Goal: Transaction & Acquisition: Purchase product/service

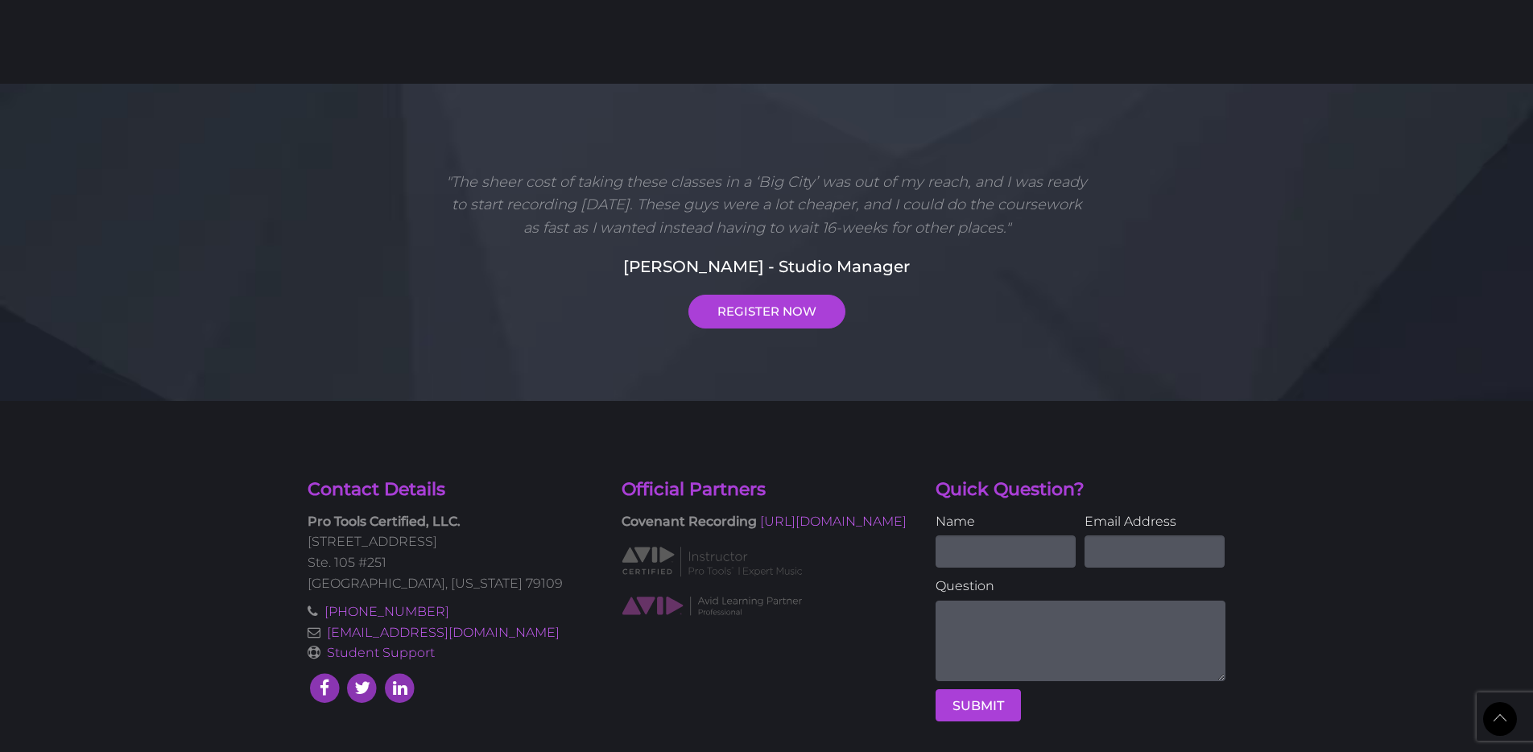
scroll to position [1082, 0]
click at [760, 528] on link "[URL][DOMAIN_NAME]" at bounding box center [833, 520] width 147 height 15
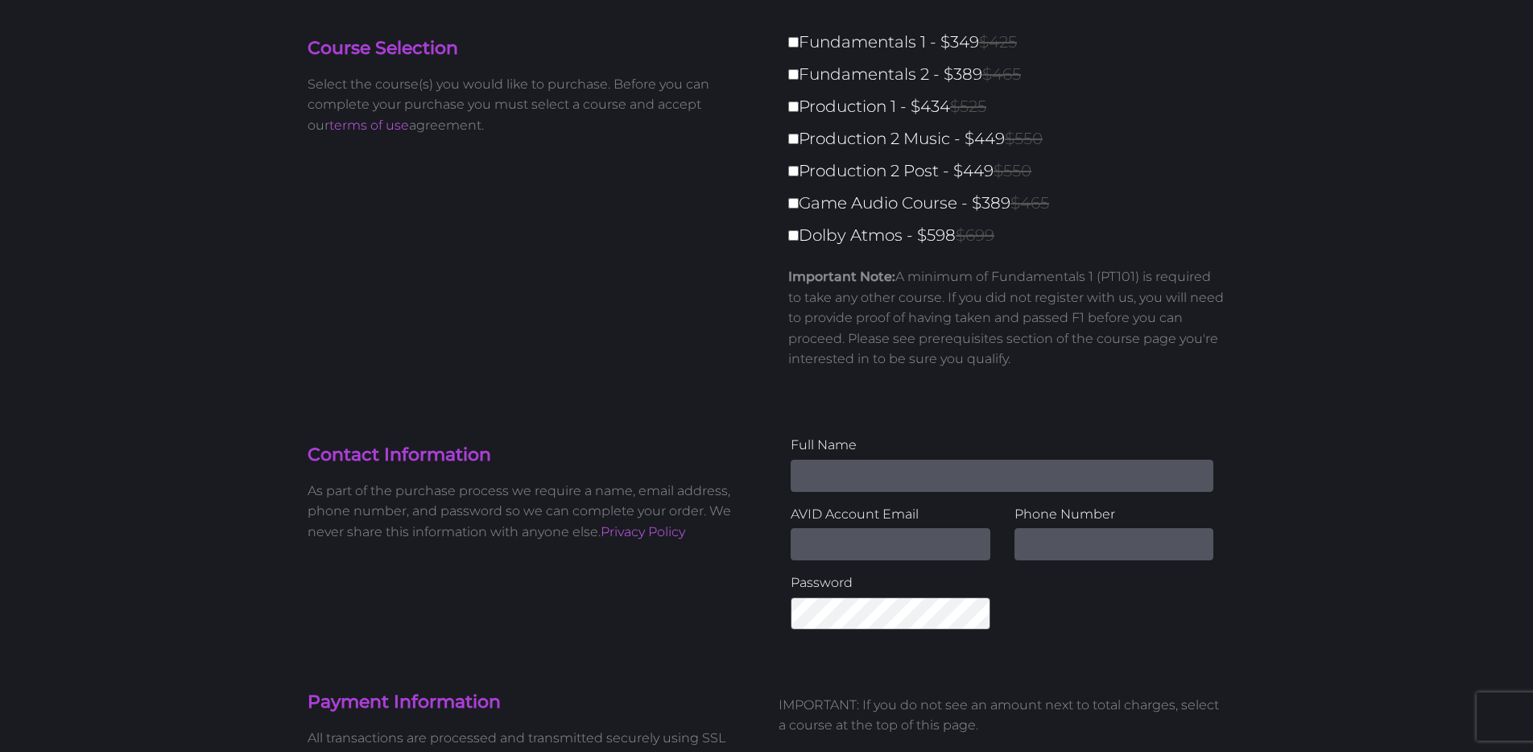
scroll to position [0, 0]
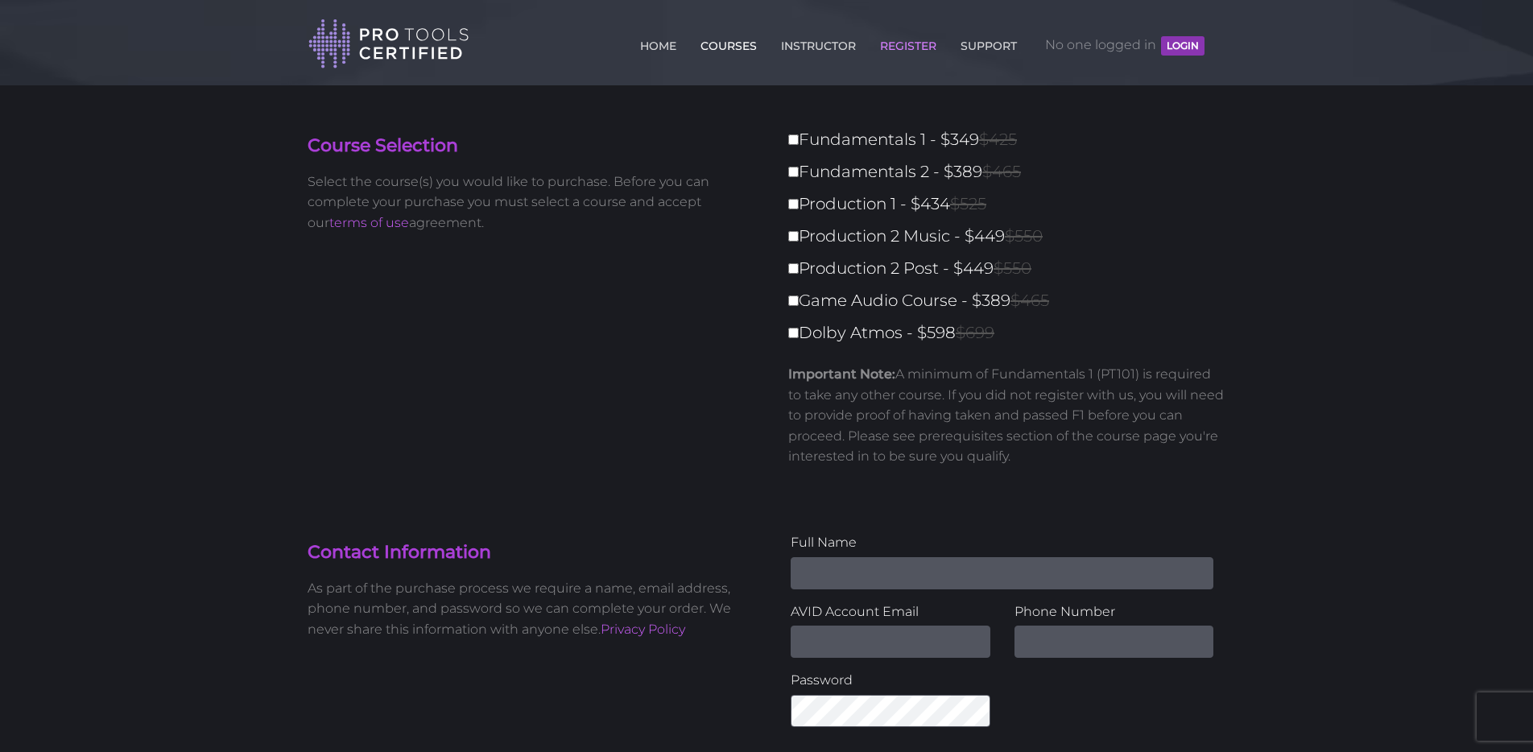
click at [725, 42] on link "COURSES" at bounding box center [728, 43] width 64 height 26
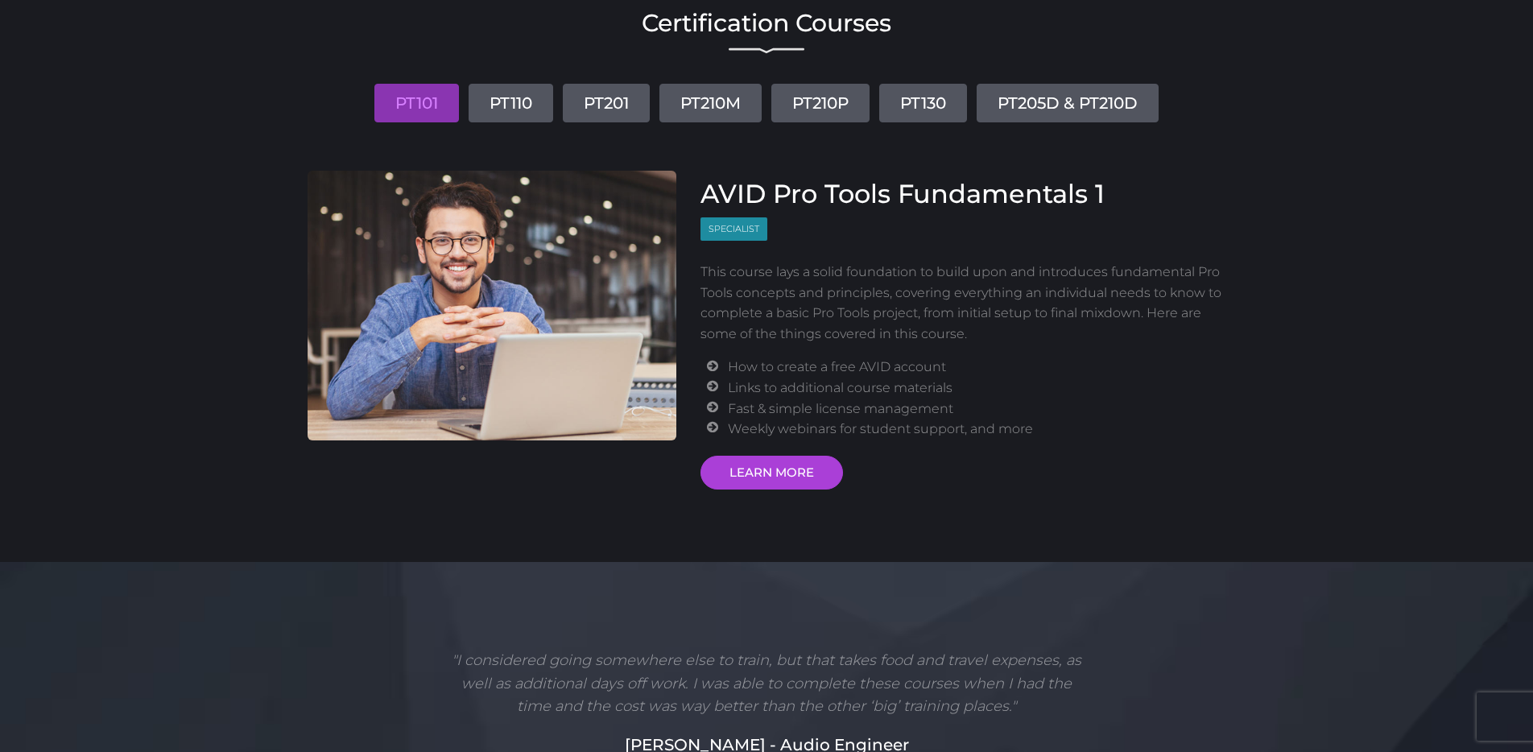
scroll to position [139, 0]
click at [512, 101] on link "PT110" at bounding box center [510, 102] width 85 height 39
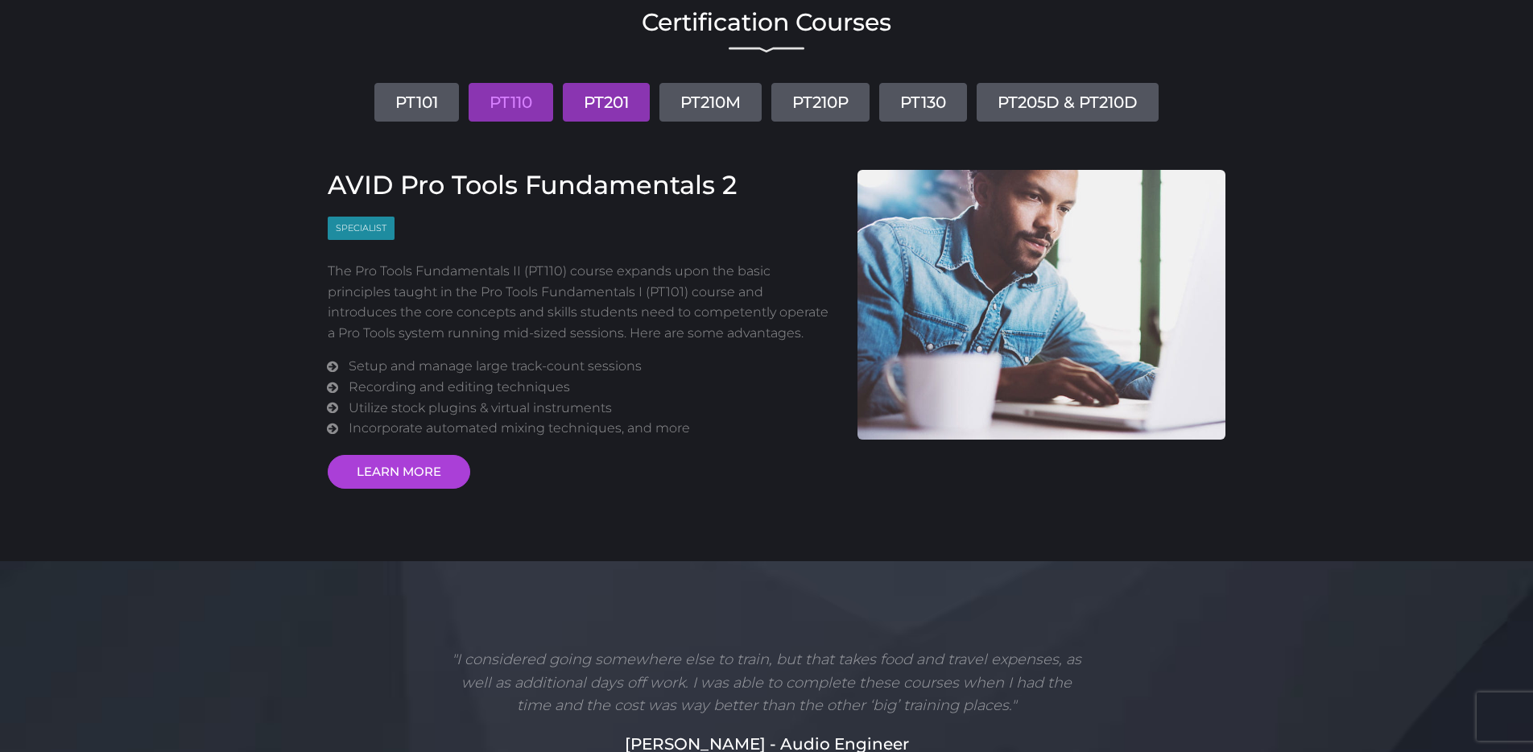
click at [608, 106] on link "PT201" at bounding box center [606, 102] width 87 height 39
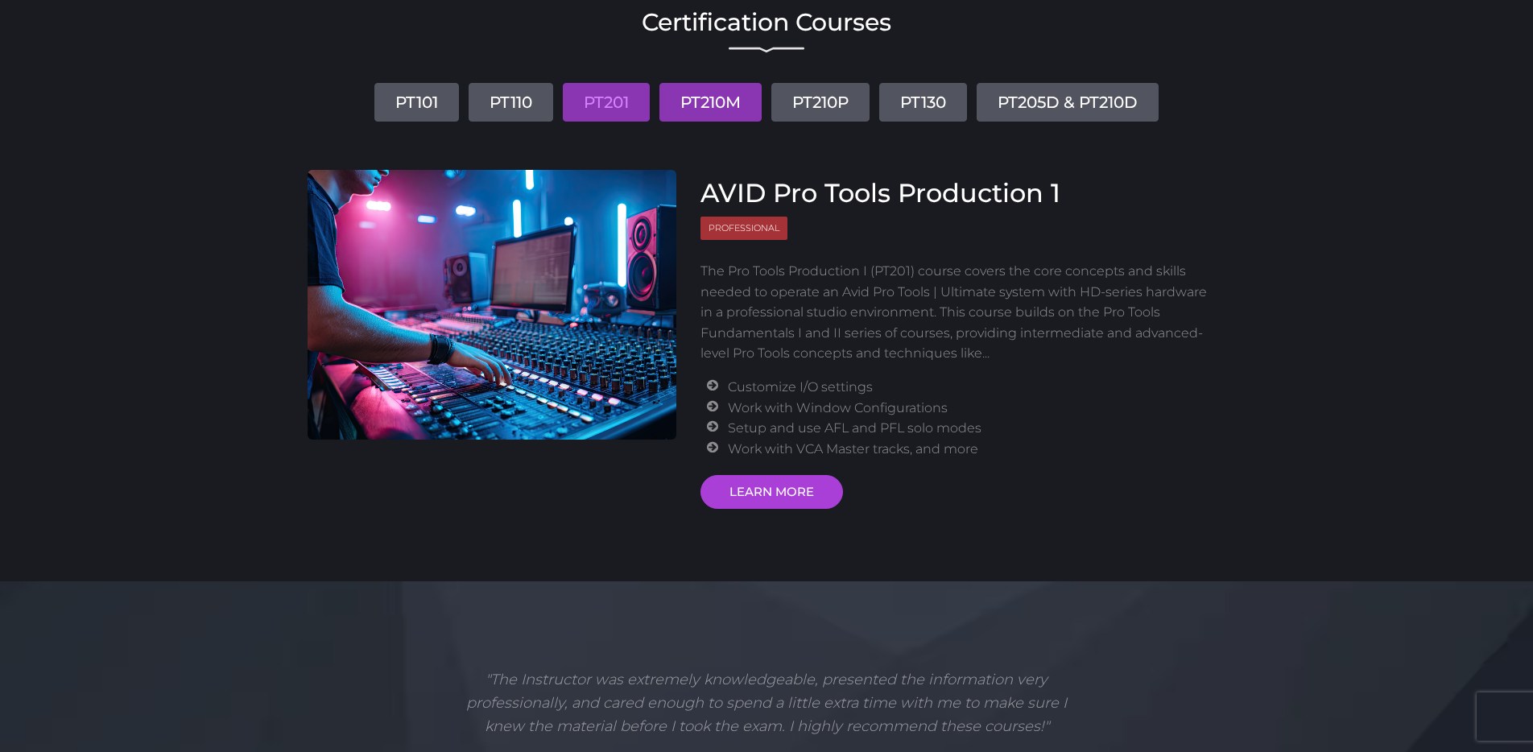
click at [705, 101] on link "PT210M" at bounding box center [710, 102] width 102 height 39
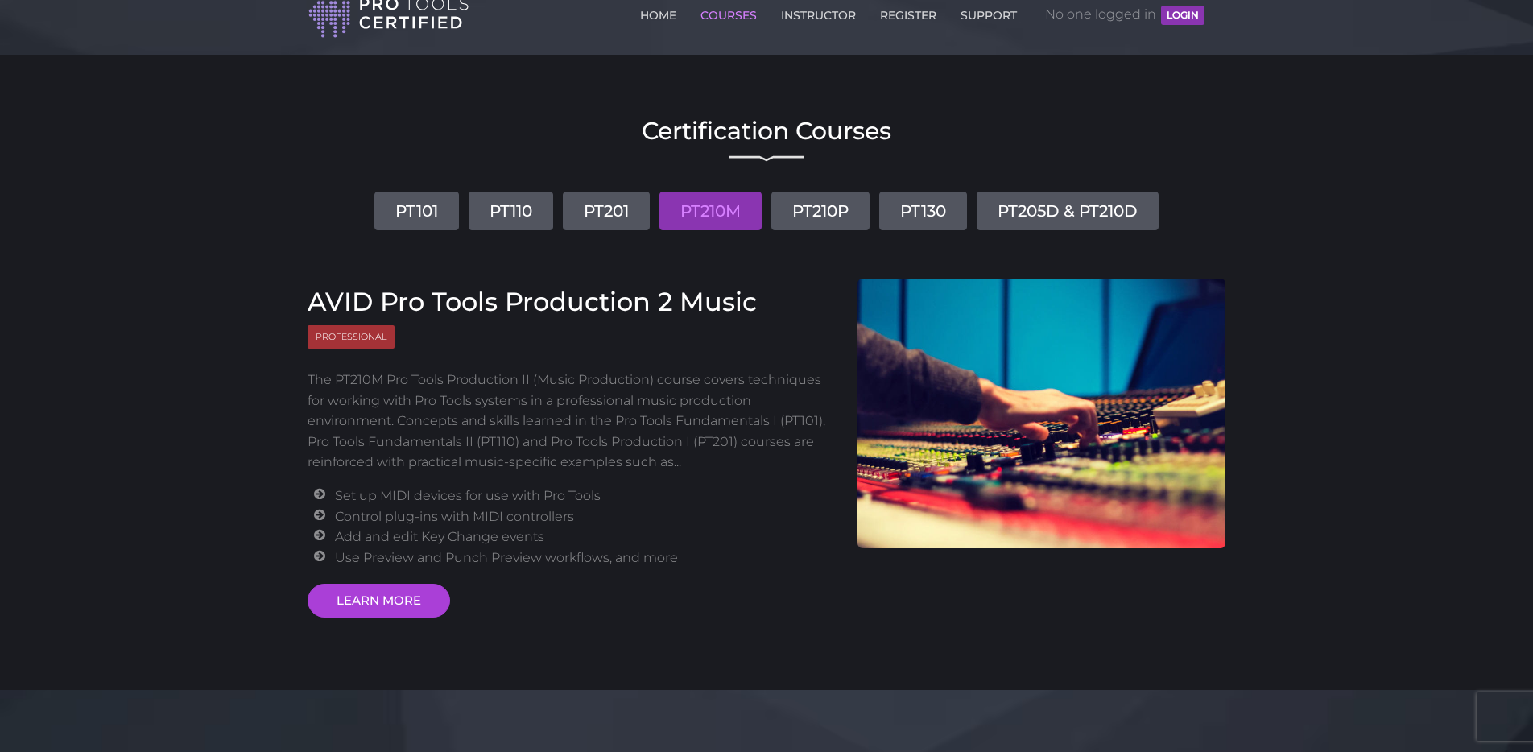
scroll to position [0, 0]
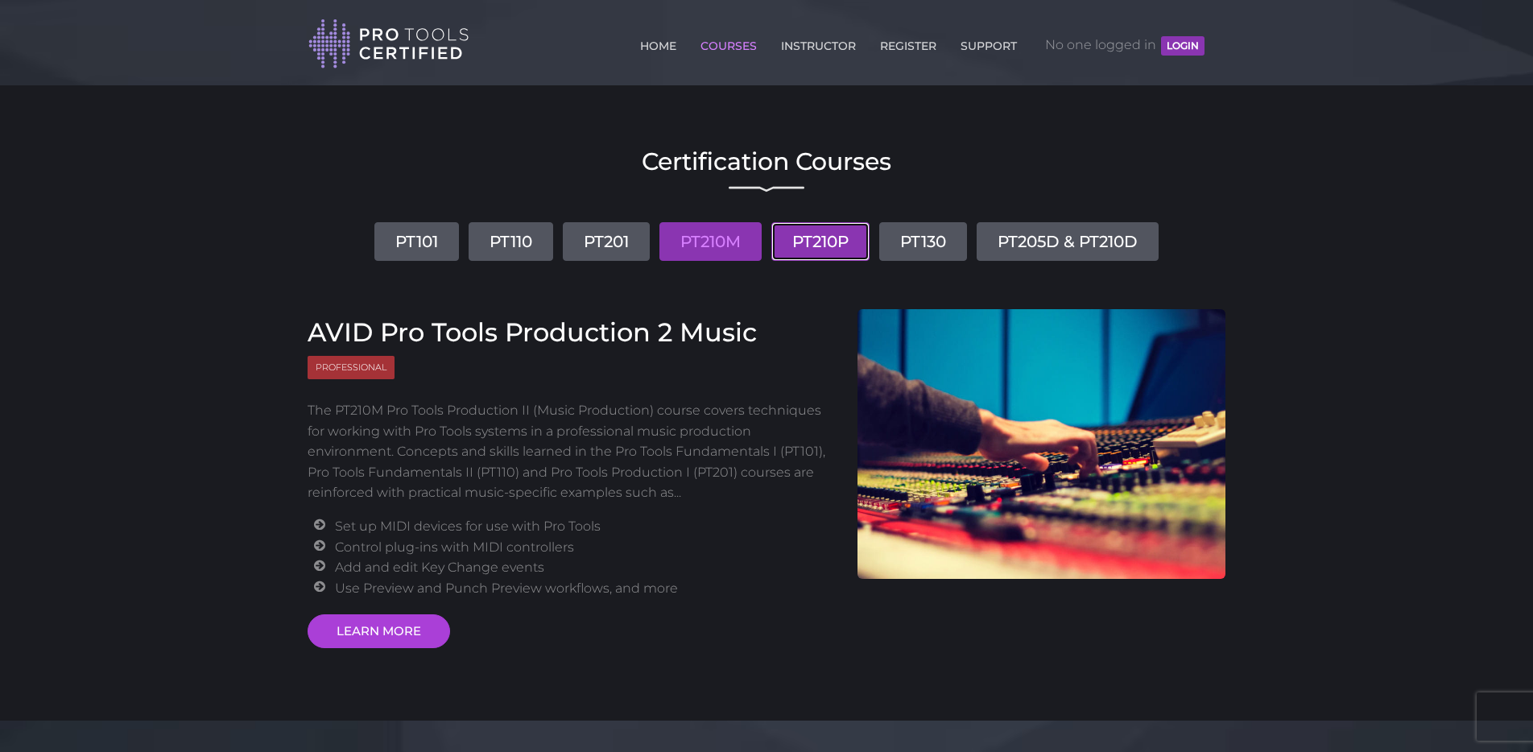
click at [828, 234] on link "PT210P" at bounding box center [820, 241] width 98 height 39
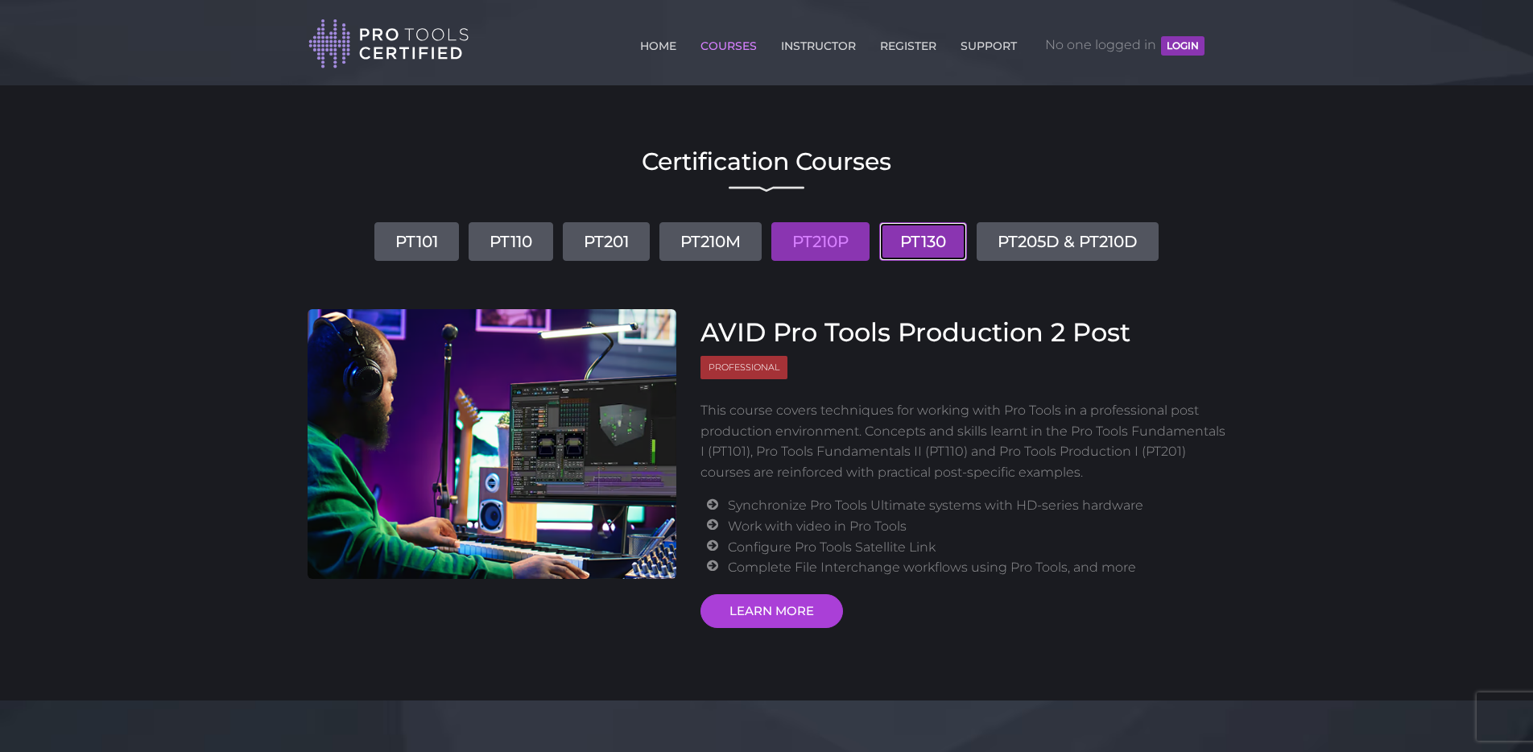
click at [920, 245] on link "PT130" at bounding box center [923, 241] width 88 height 39
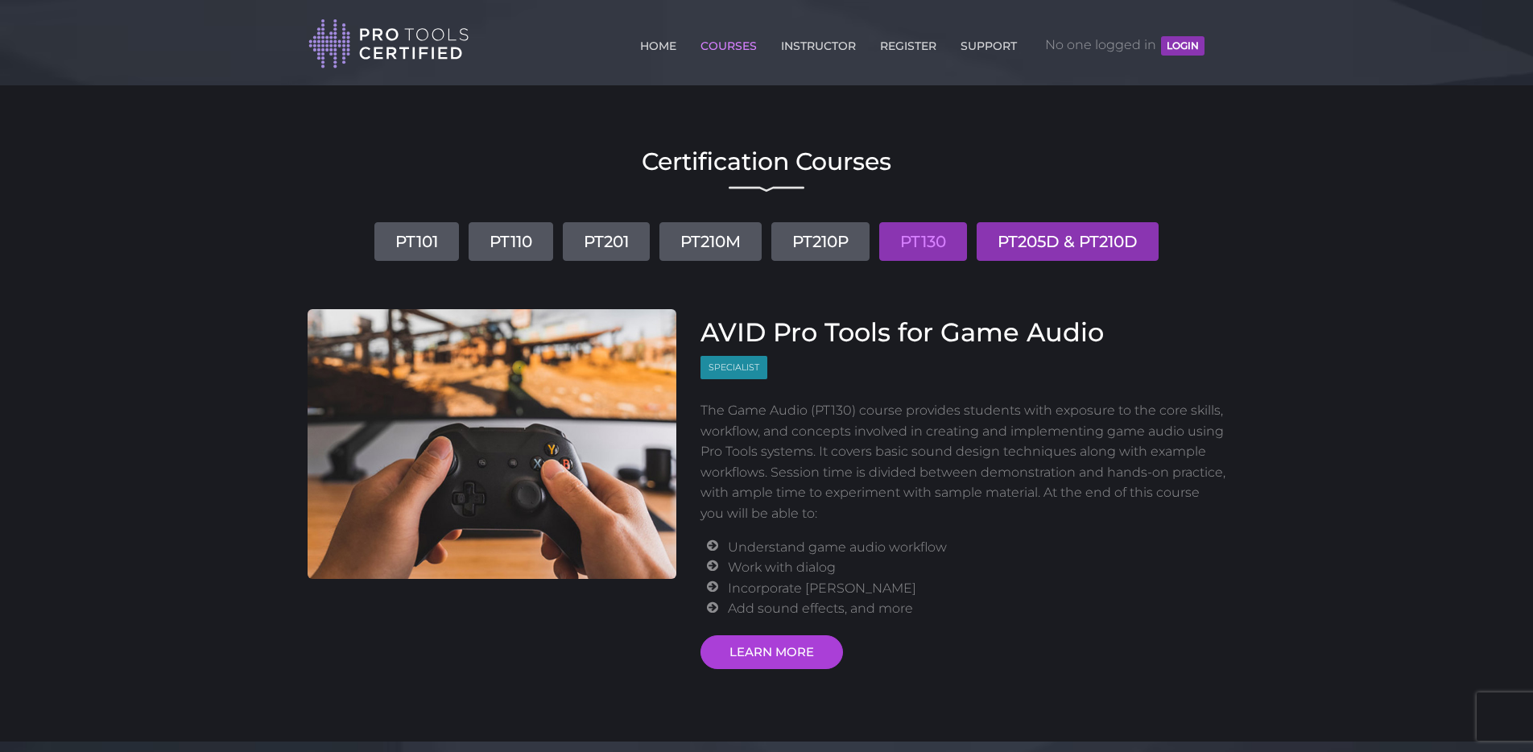
click at [1067, 244] on link "PT205D & PT210D" at bounding box center [1067, 241] width 182 height 39
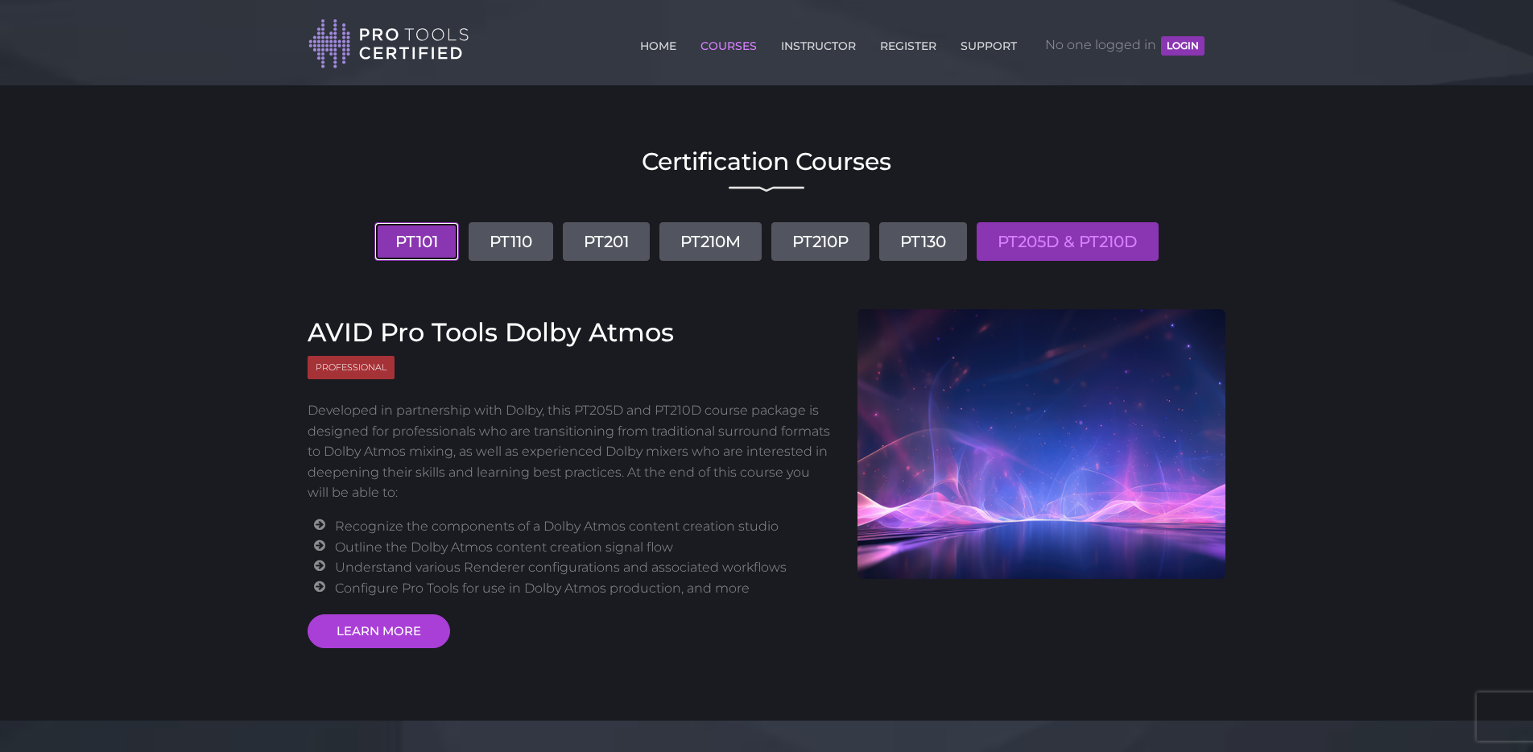
click at [423, 247] on link "PT101" at bounding box center [416, 241] width 85 height 39
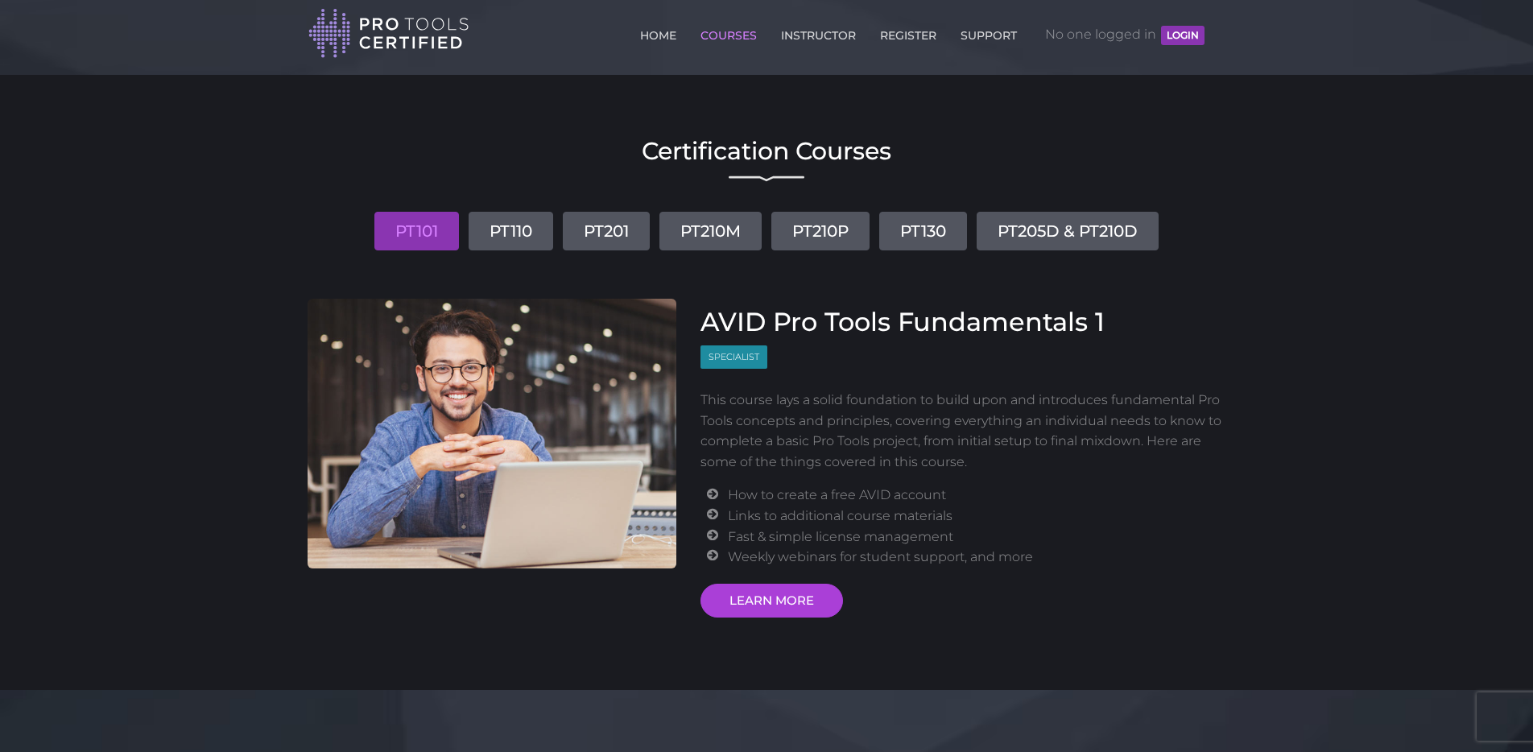
scroll to position [25, 0]
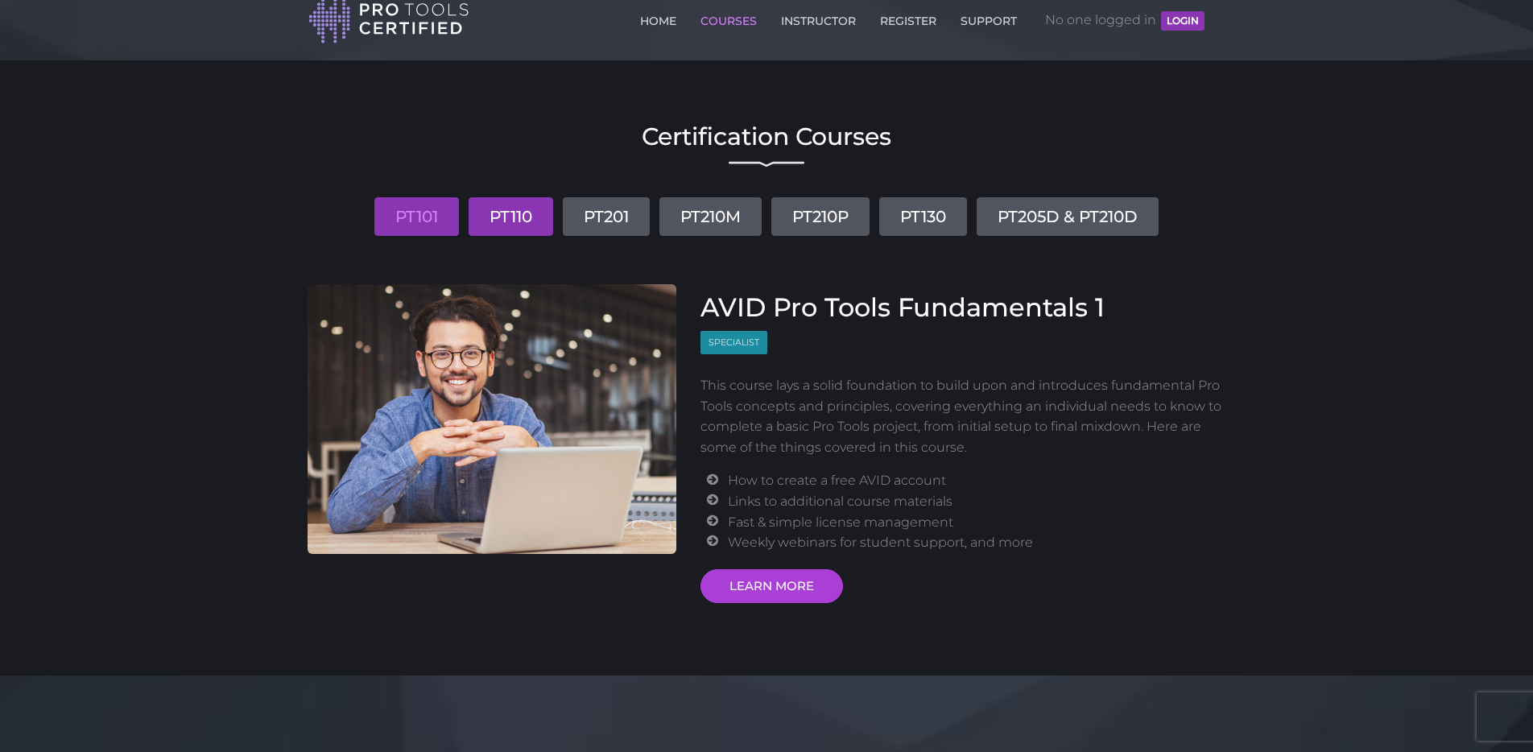
click at [494, 225] on link "PT110" at bounding box center [510, 216] width 85 height 39
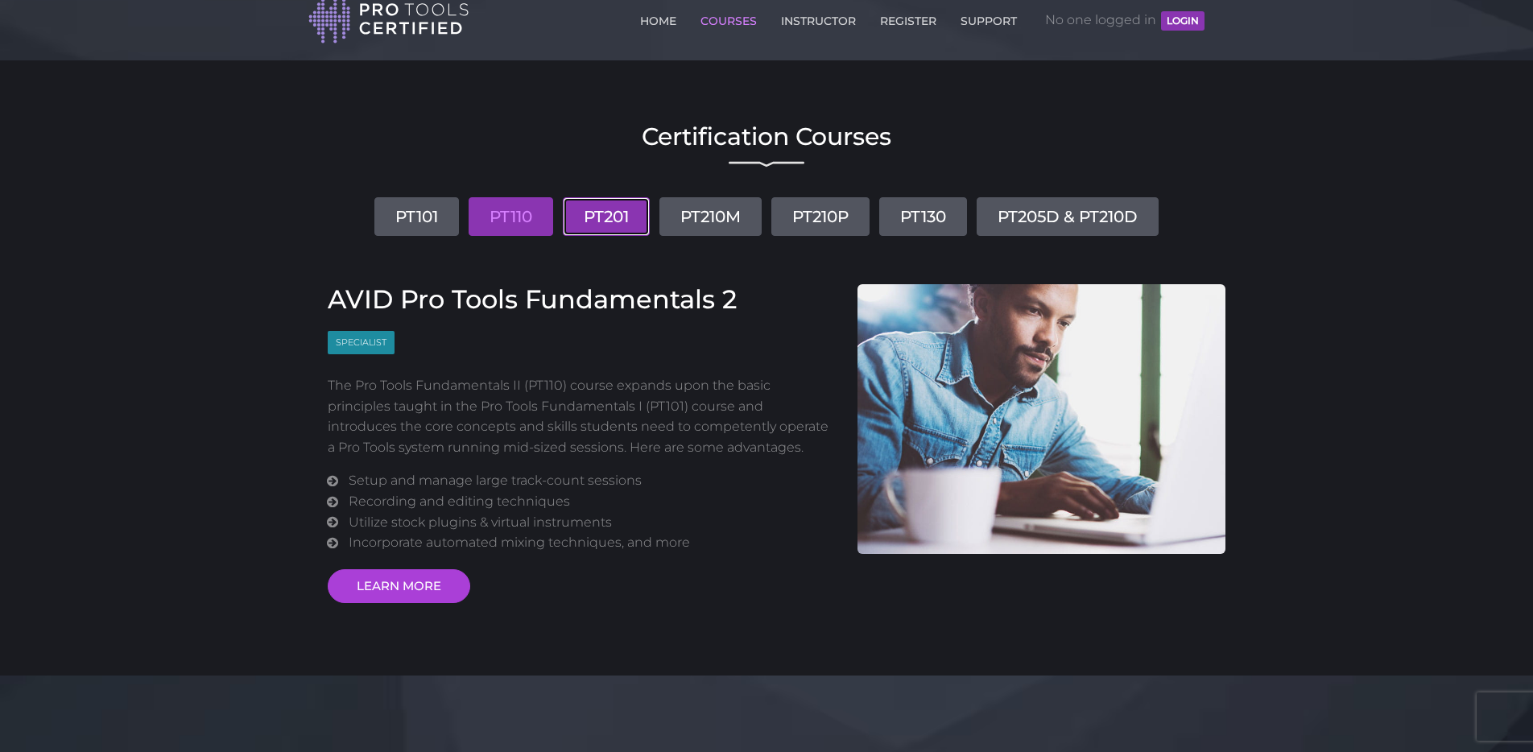
click at [609, 213] on link "PT201" at bounding box center [606, 216] width 87 height 39
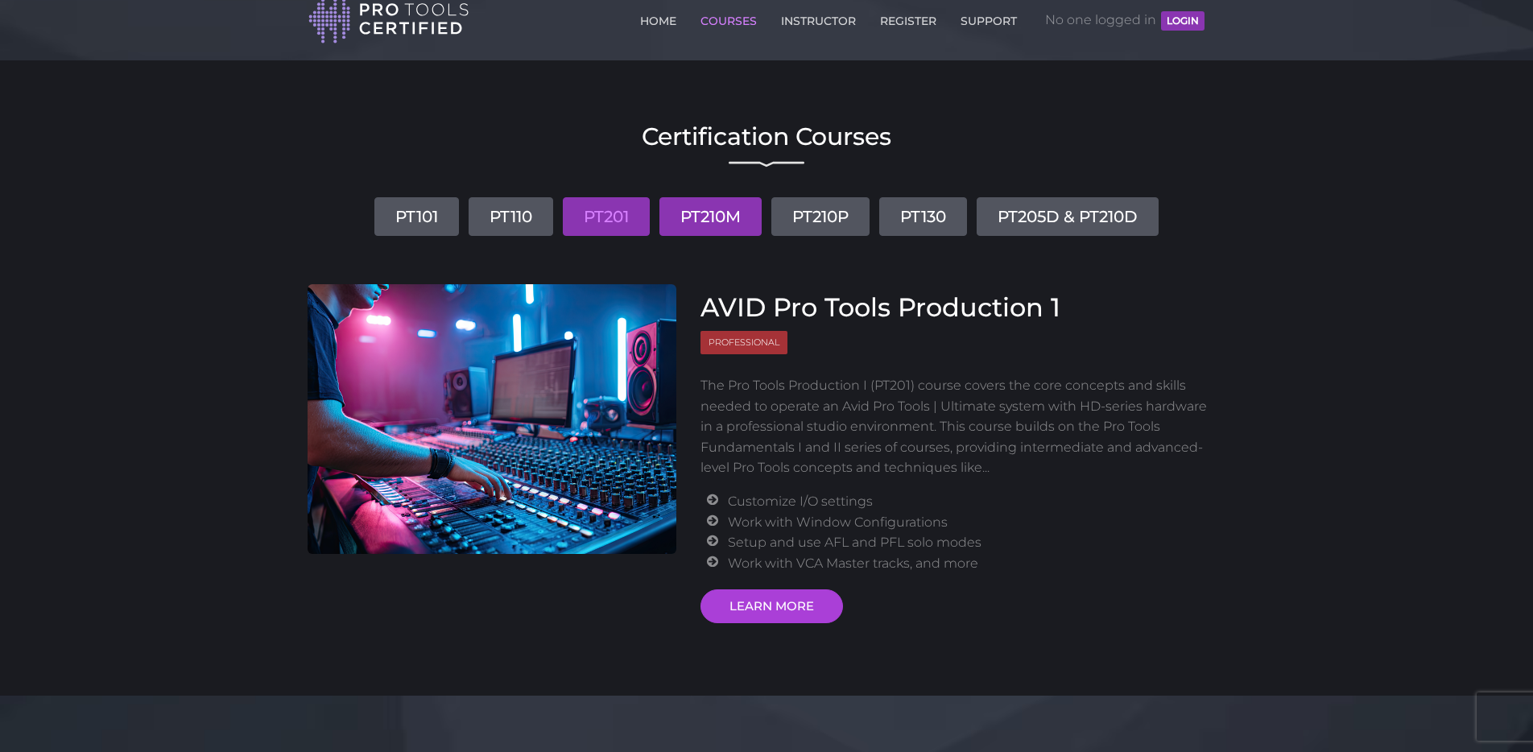
click at [704, 217] on link "PT210M" at bounding box center [710, 216] width 102 height 39
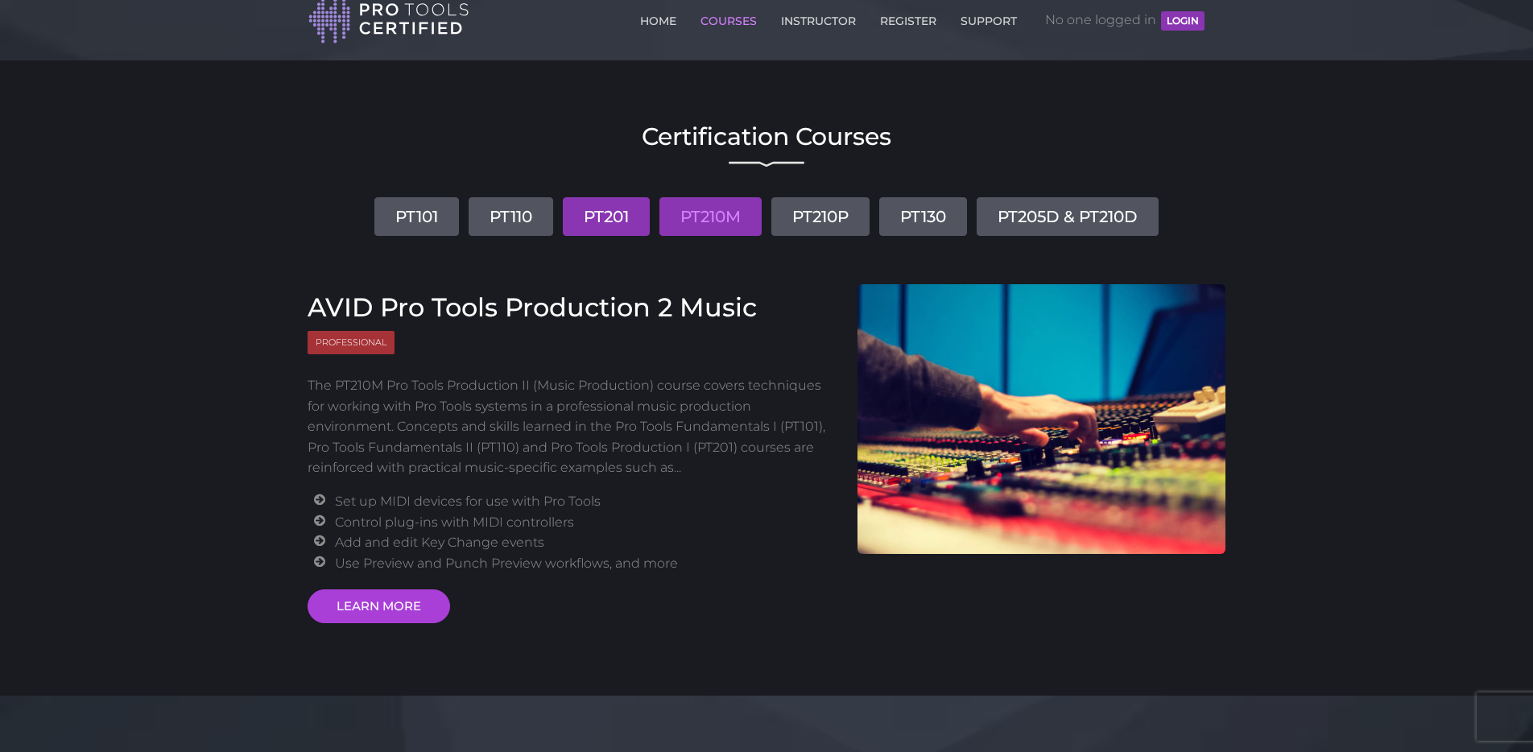
click at [613, 207] on link "PT201" at bounding box center [606, 216] width 87 height 39
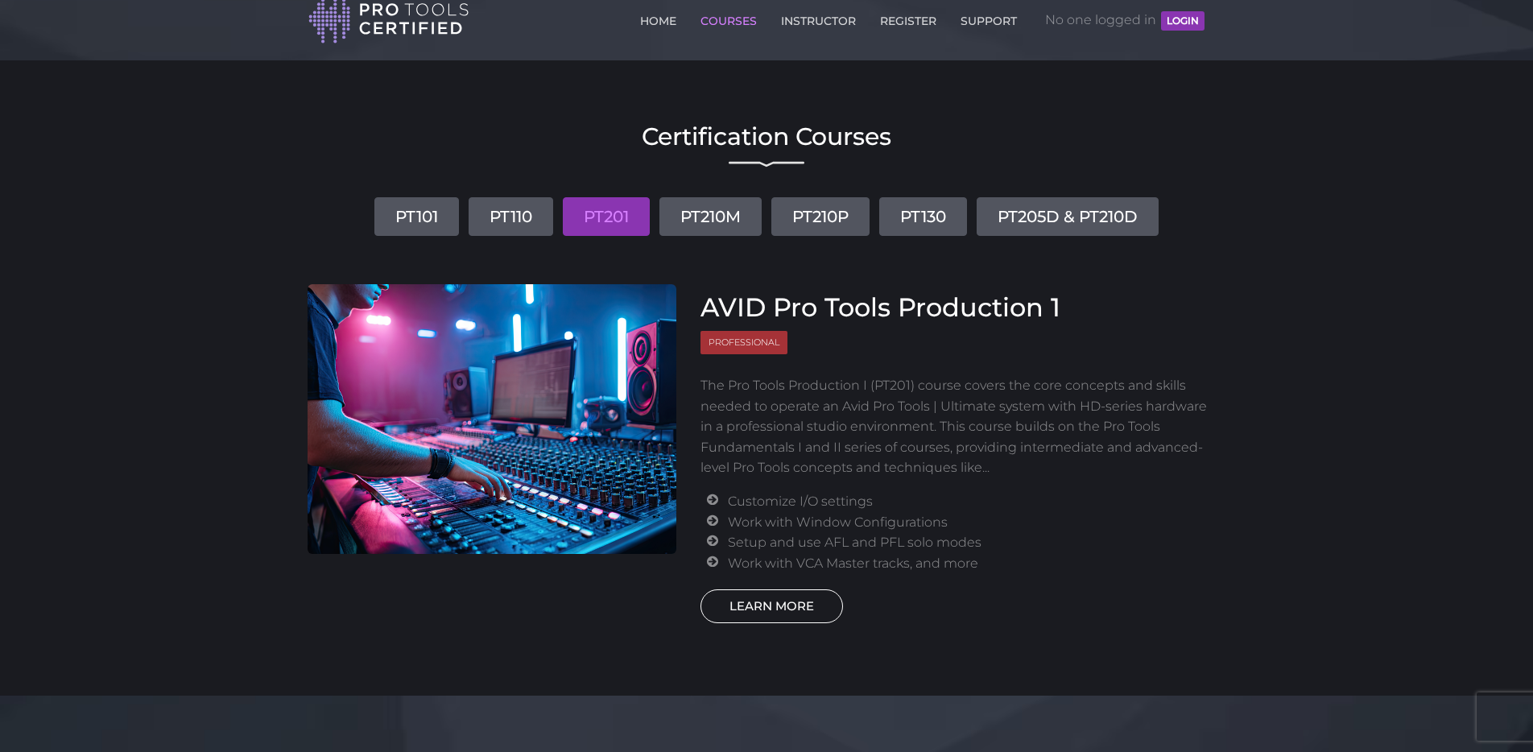
click at [758, 605] on link "LEARN MORE" at bounding box center [771, 606] width 142 height 34
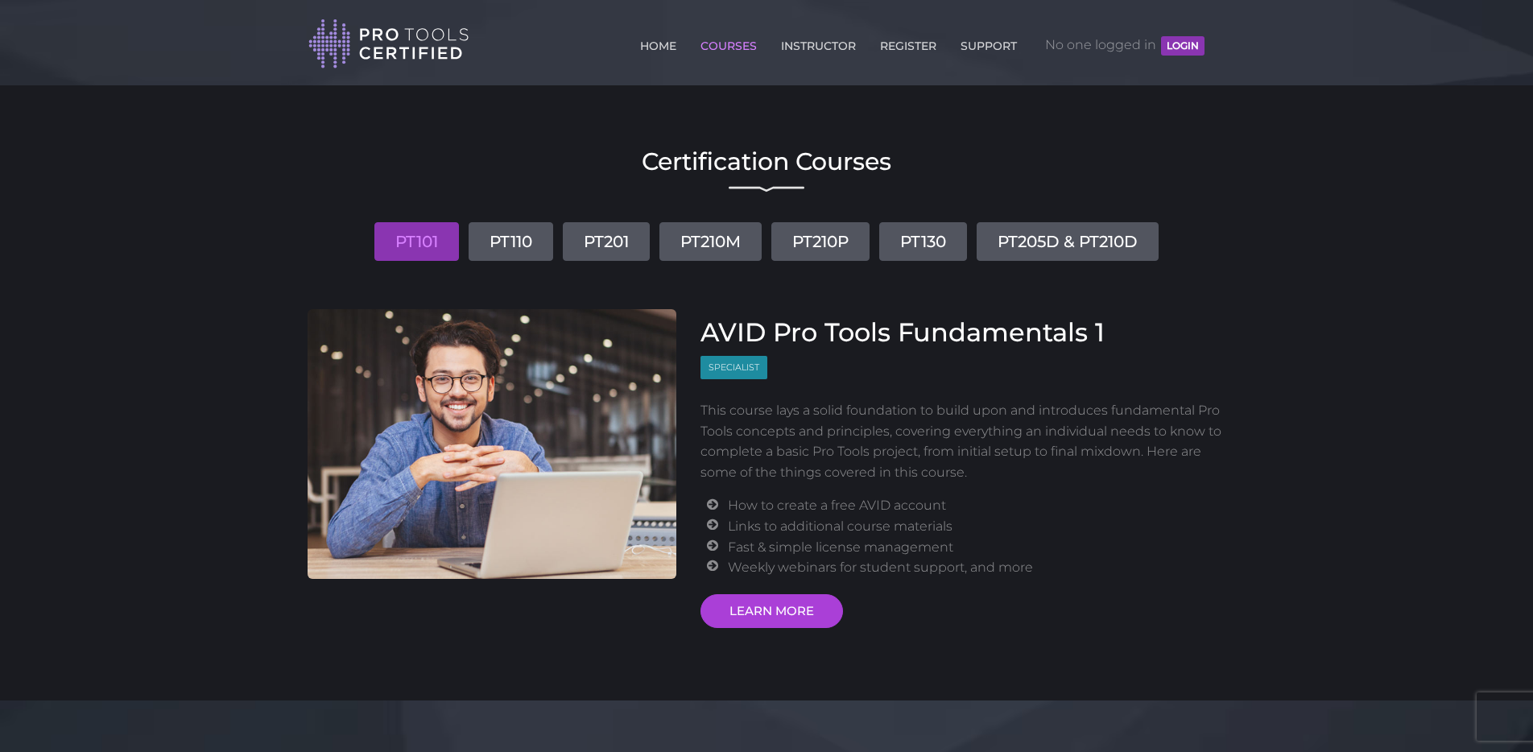
scroll to position [25, 0]
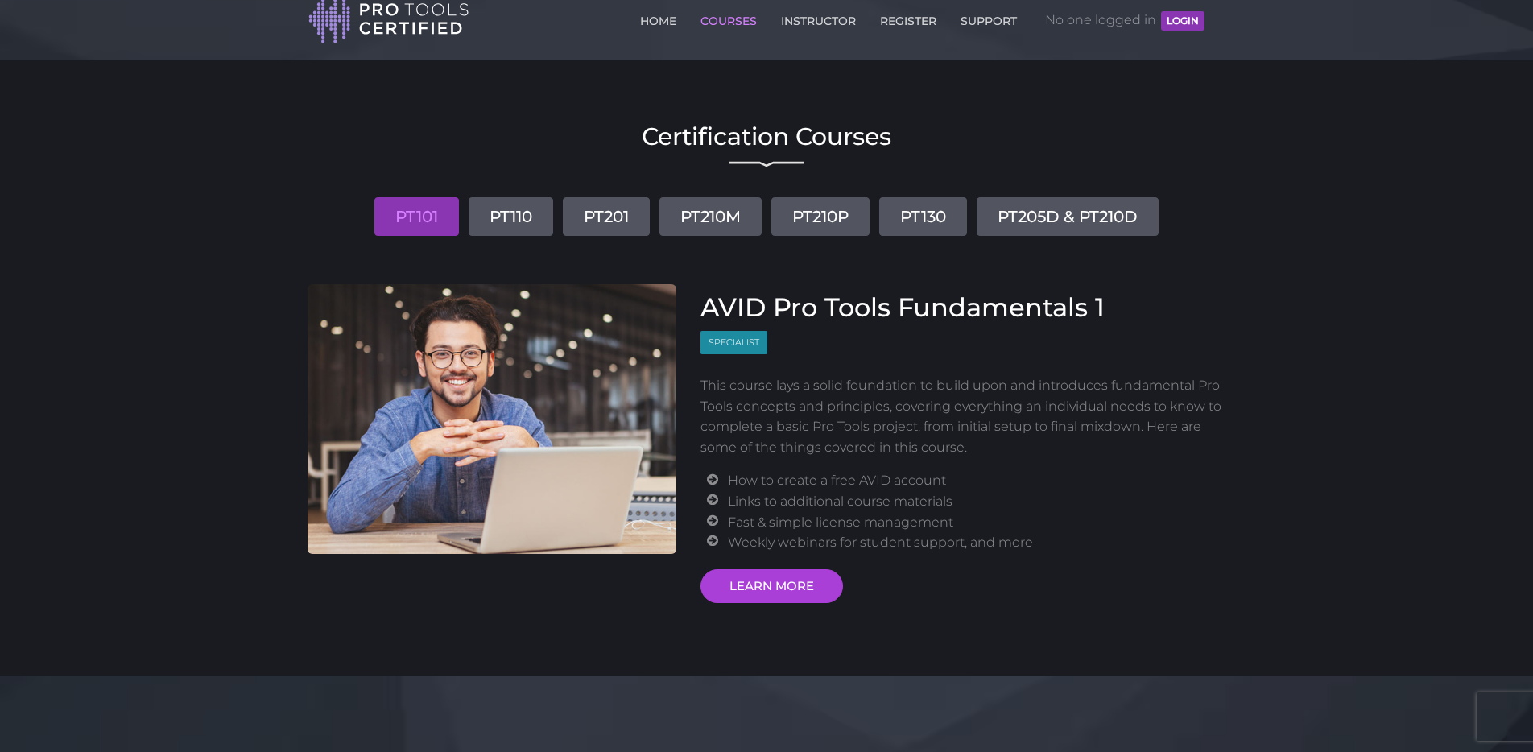
click at [410, 221] on link "PT101" at bounding box center [416, 216] width 85 height 39
click at [774, 580] on link "LEARN MORE" at bounding box center [771, 586] width 142 height 34
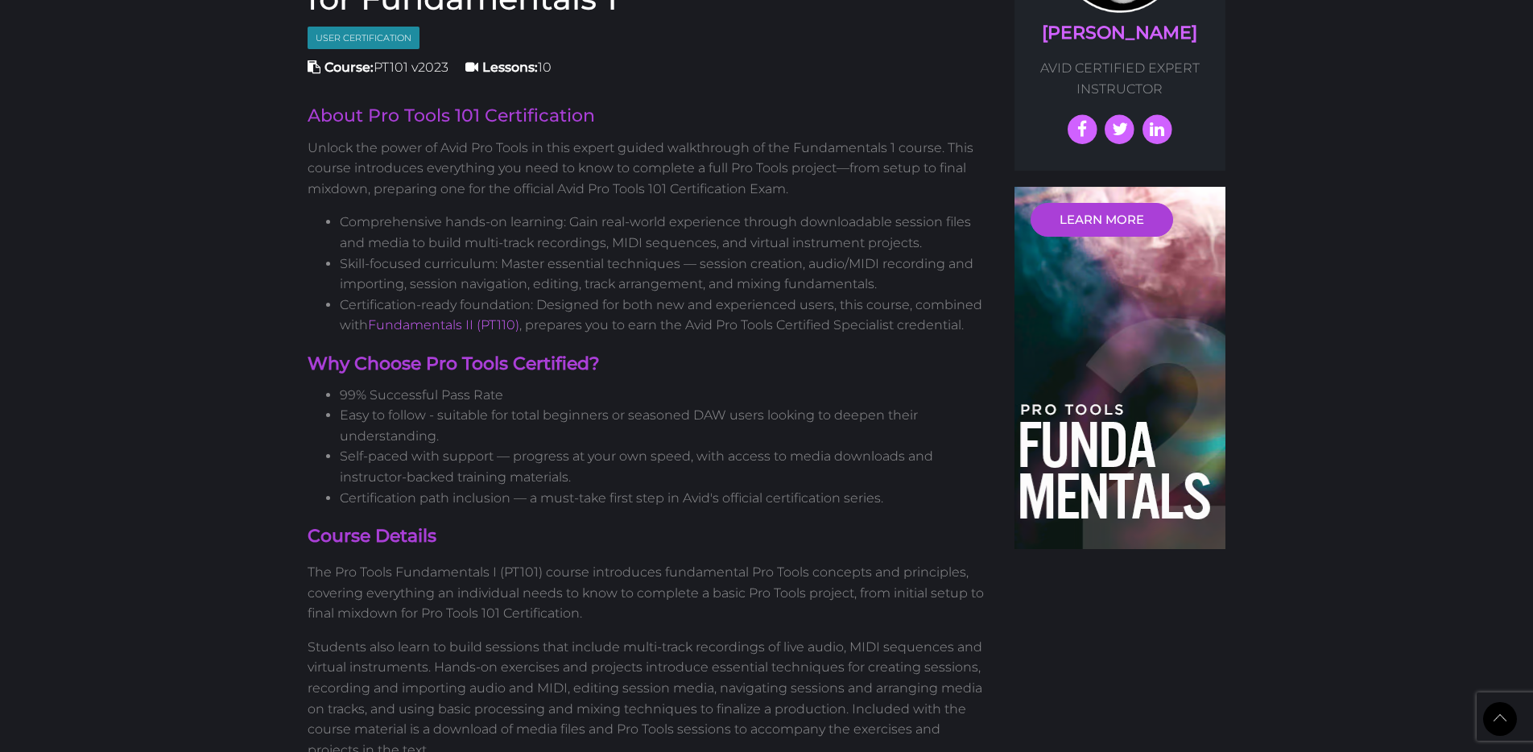
scroll to position [113, 0]
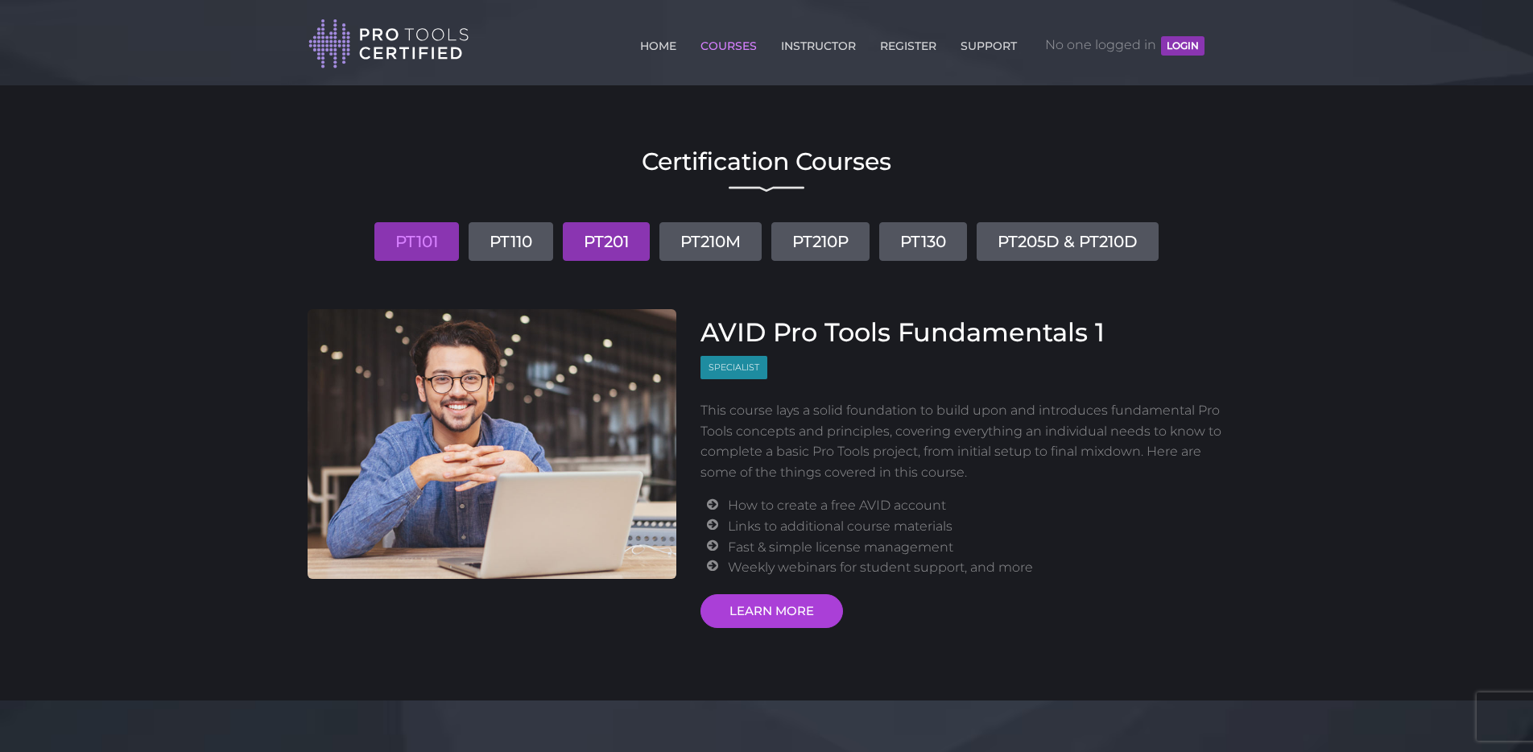
click at [613, 241] on link "PT201" at bounding box center [606, 241] width 87 height 39
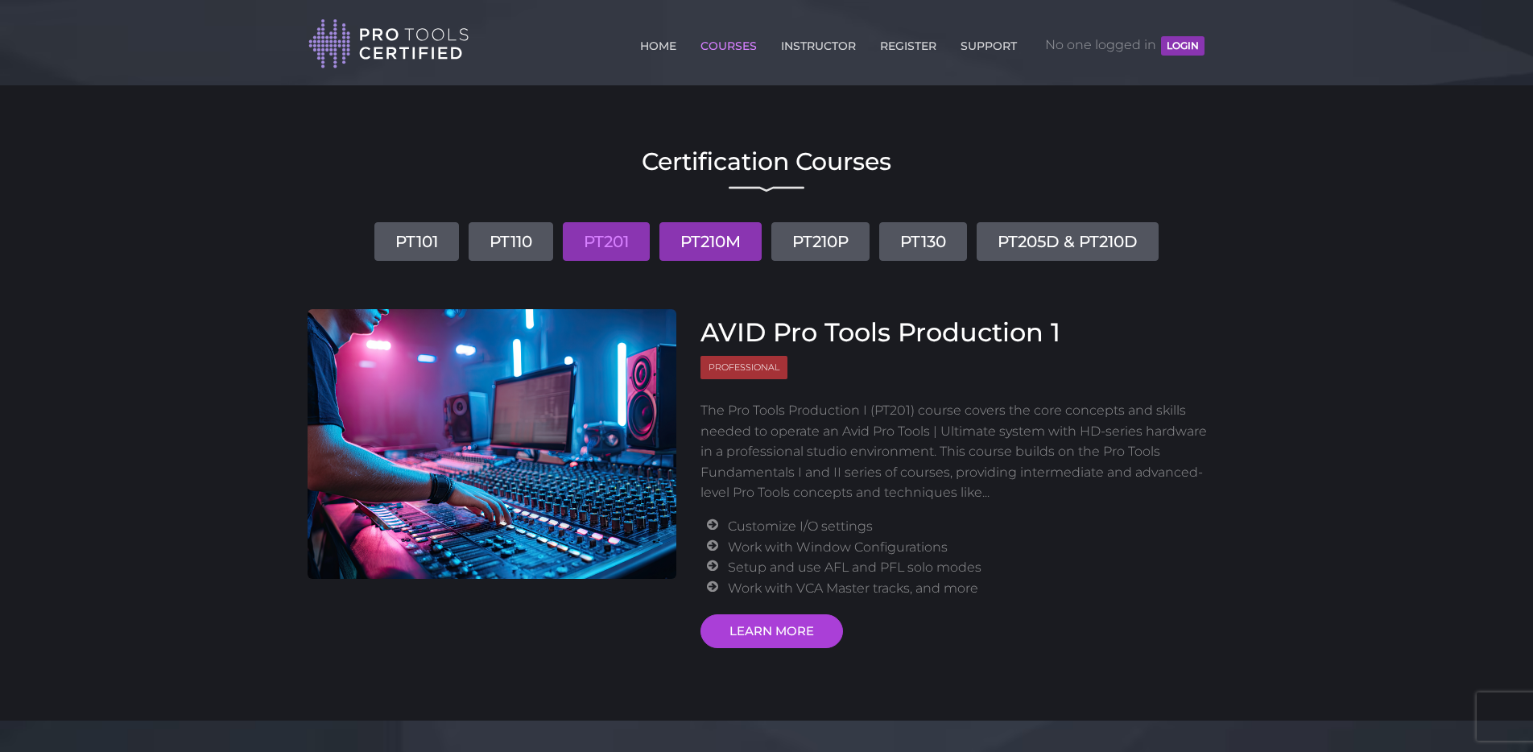
click at [703, 243] on link "PT210M" at bounding box center [710, 241] width 102 height 39
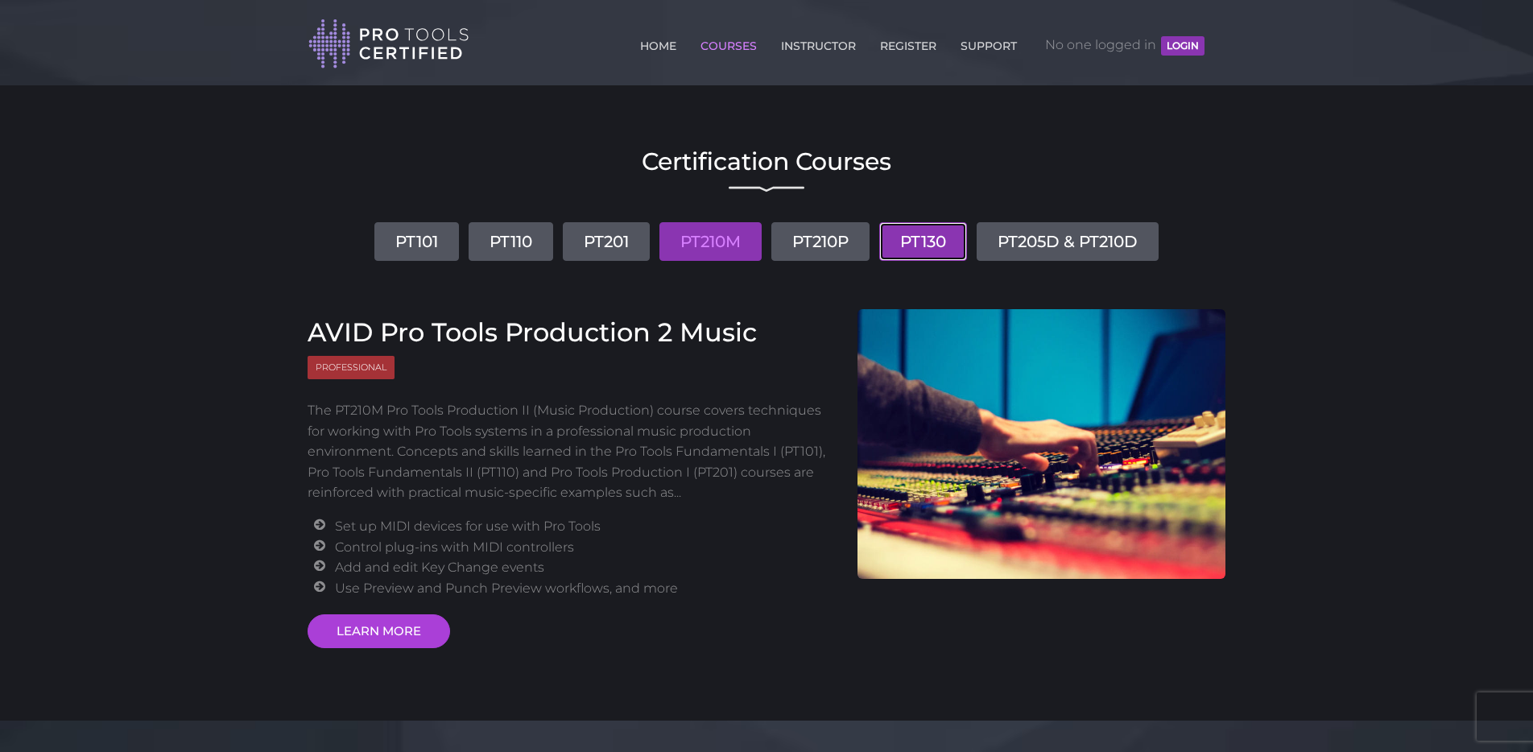
click at [939, 242] on link "PT130" at bounding box center [923, 241] width 88 height 39
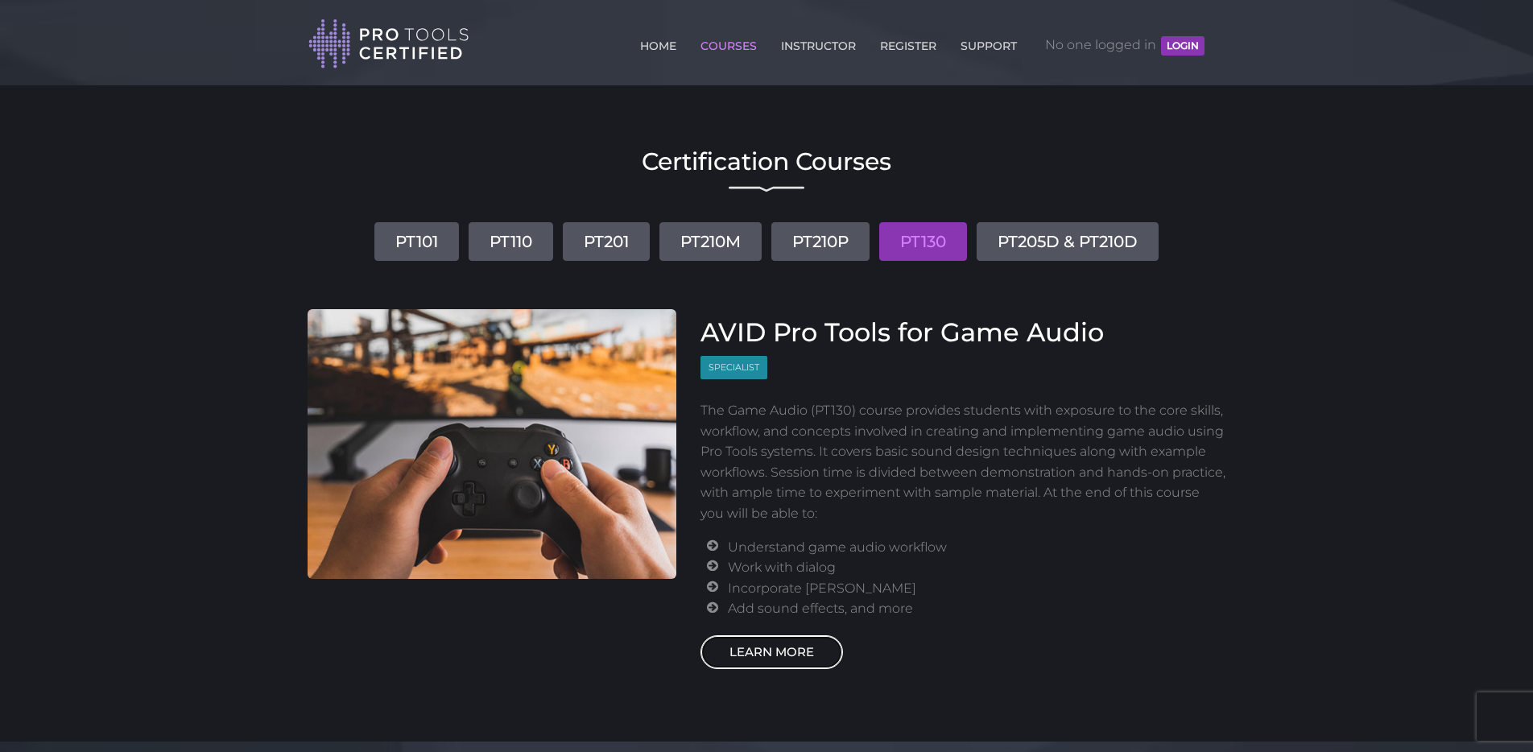
click at [785, 654] on link "LEARN MORE" at bounding box center [771, 652] width 142 height 34
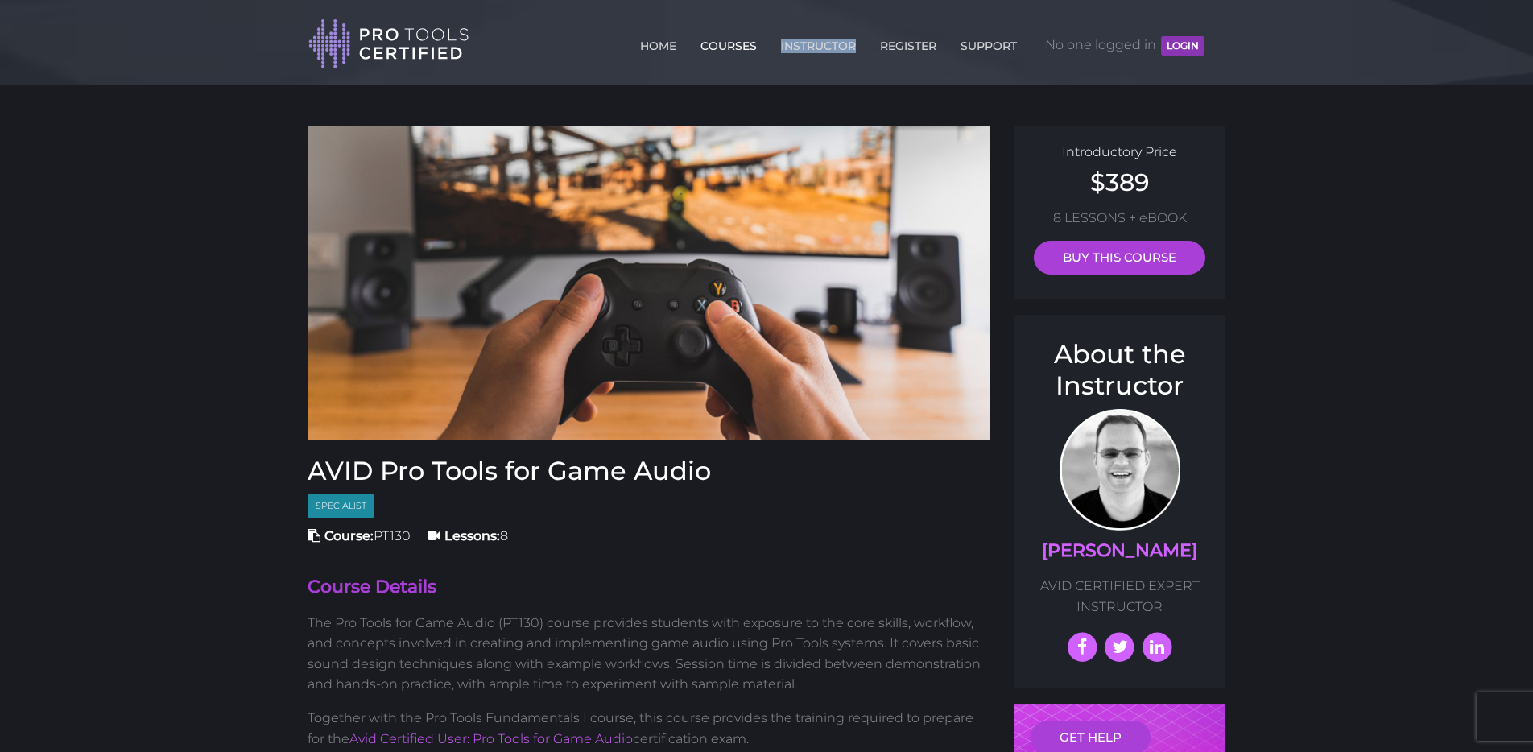
click at [710, 43] on link "COURSES" at bounding box center [728, 43] width 64 height 26
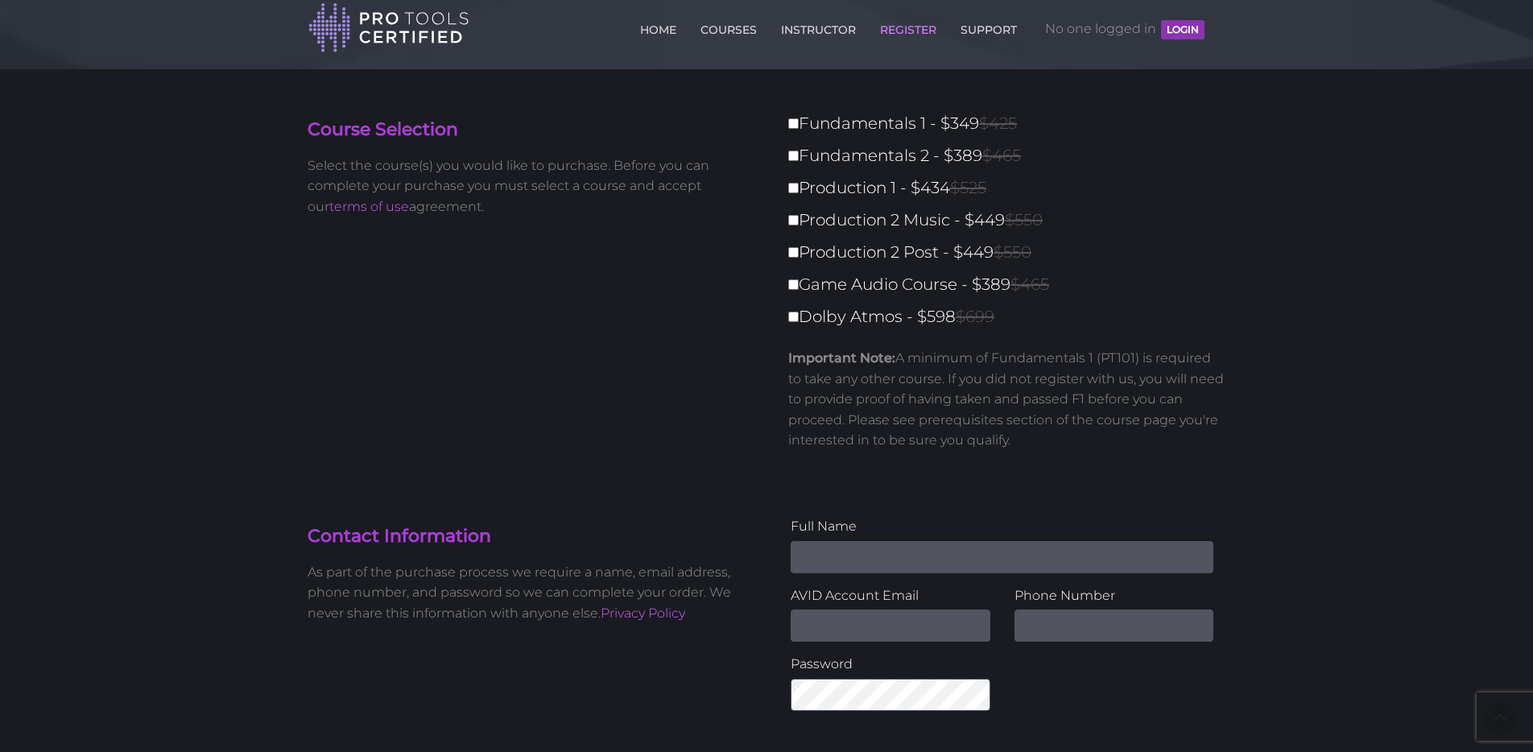
scroll to position [25, 0]
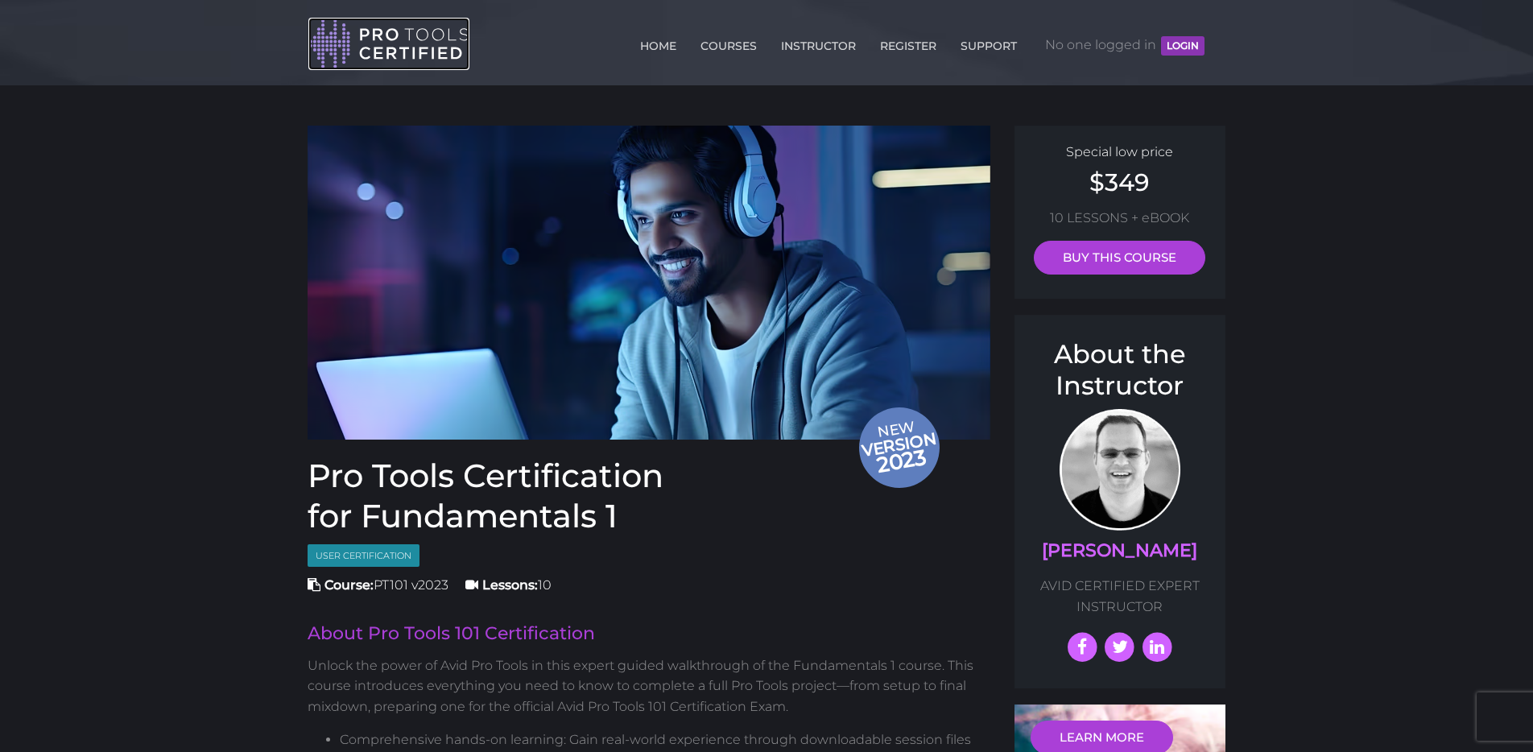
click at [386, 43] on img at bounding box center [388, 44] width 161 height 52
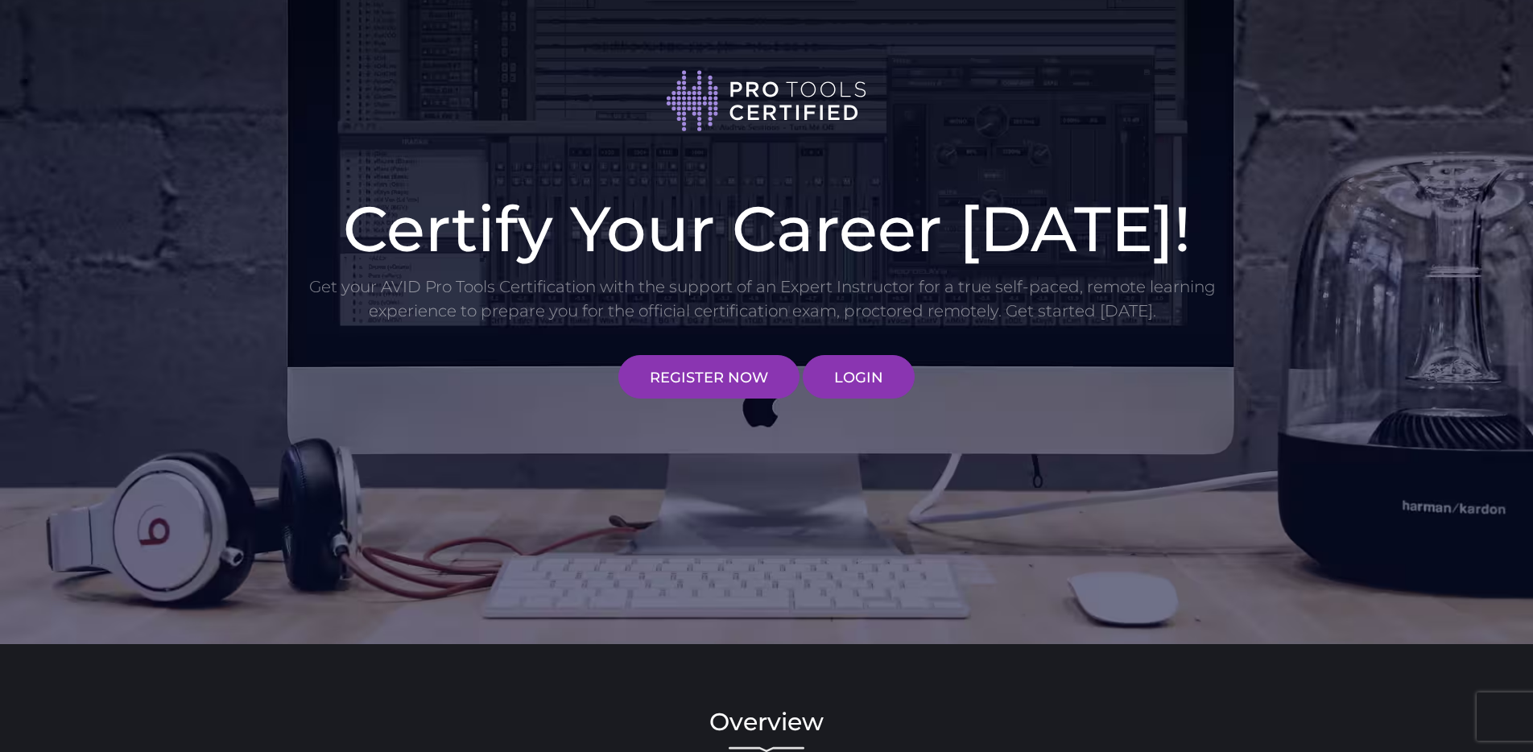
click at [1484, 72] on div "Certify Your Career Today! Get your AVID Pro Tools Certification with the suppo…" at bounding box center [766, 322] width 1533 height 644
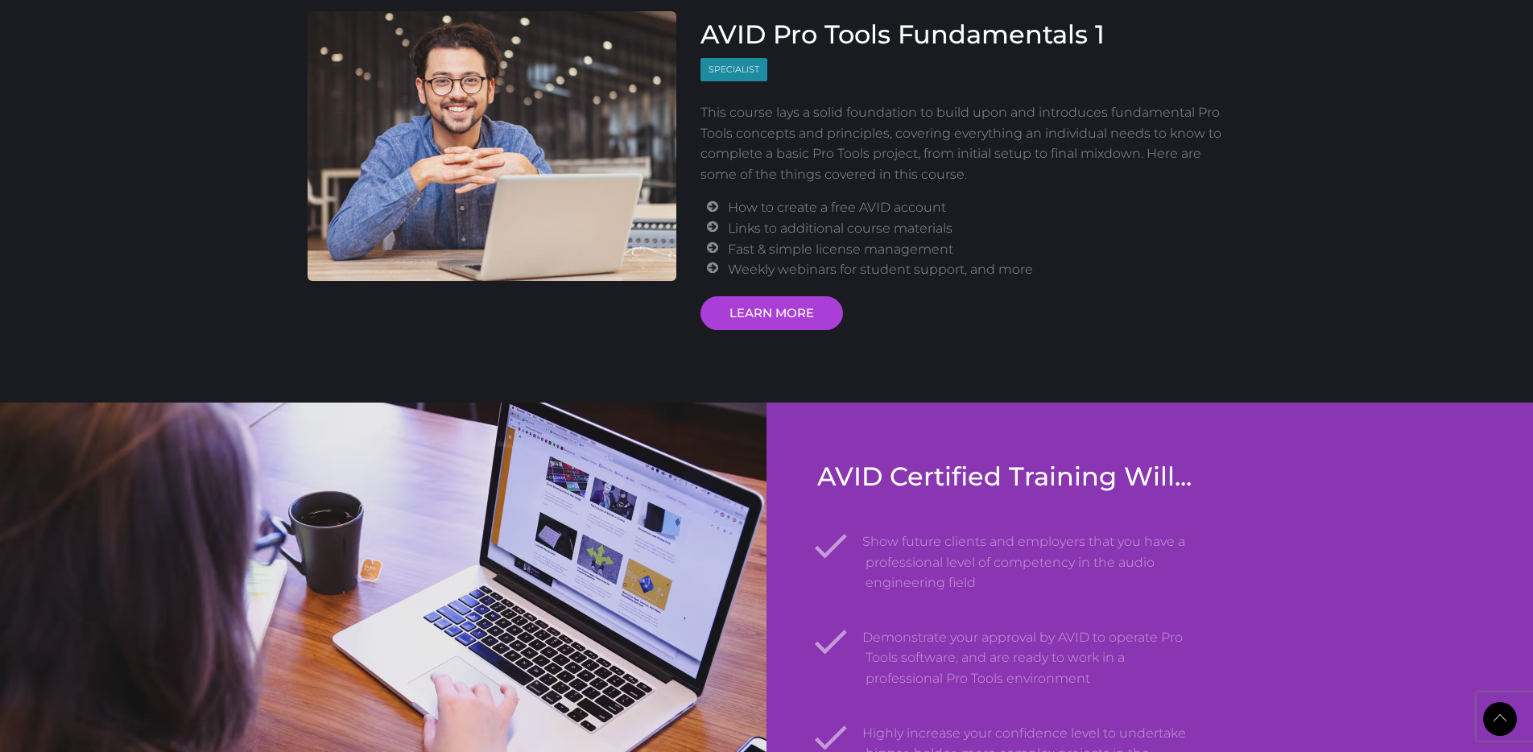
scroll to position [2074, 0]
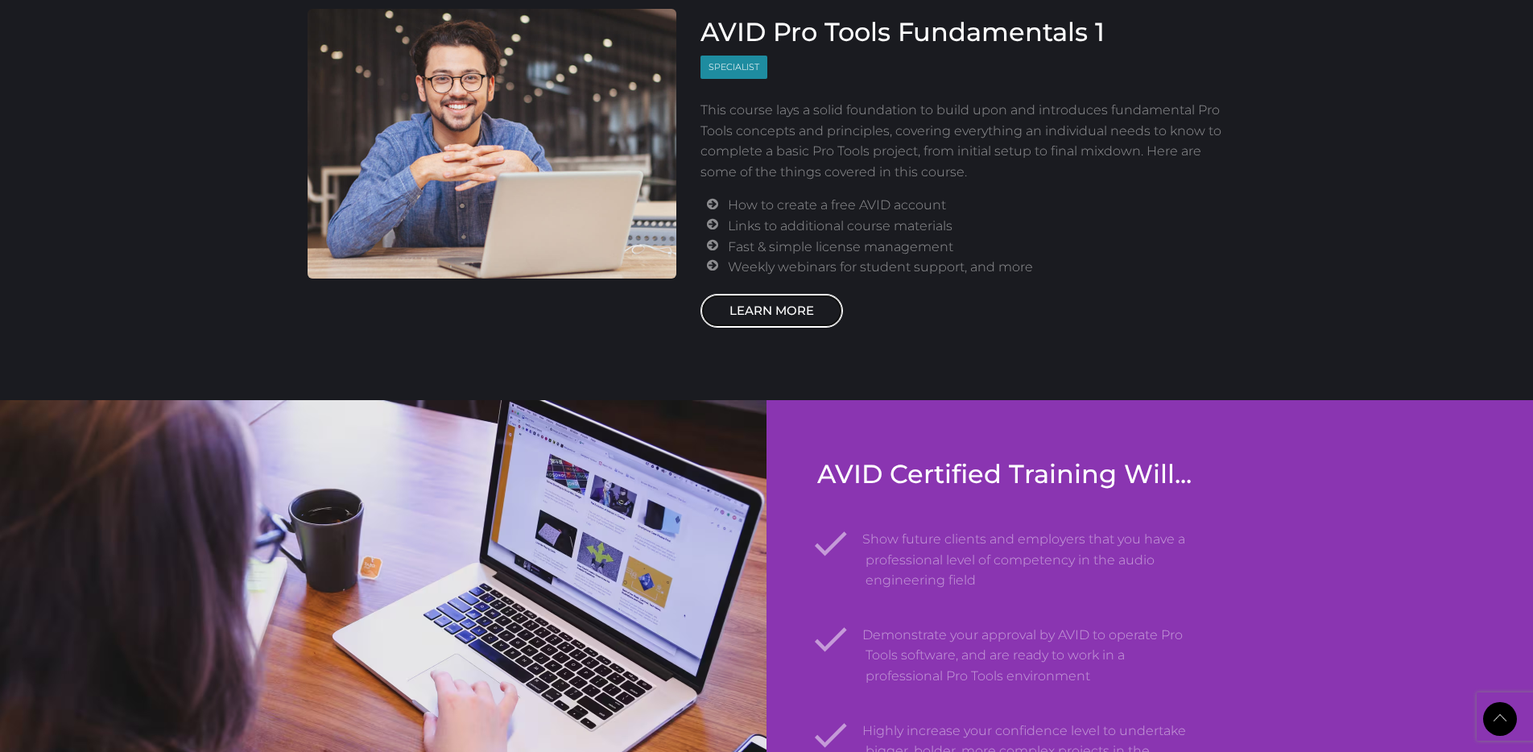
click at [761, 305] on link "LEARN MORE" at bounding box center [771, 311] width 142 height 34
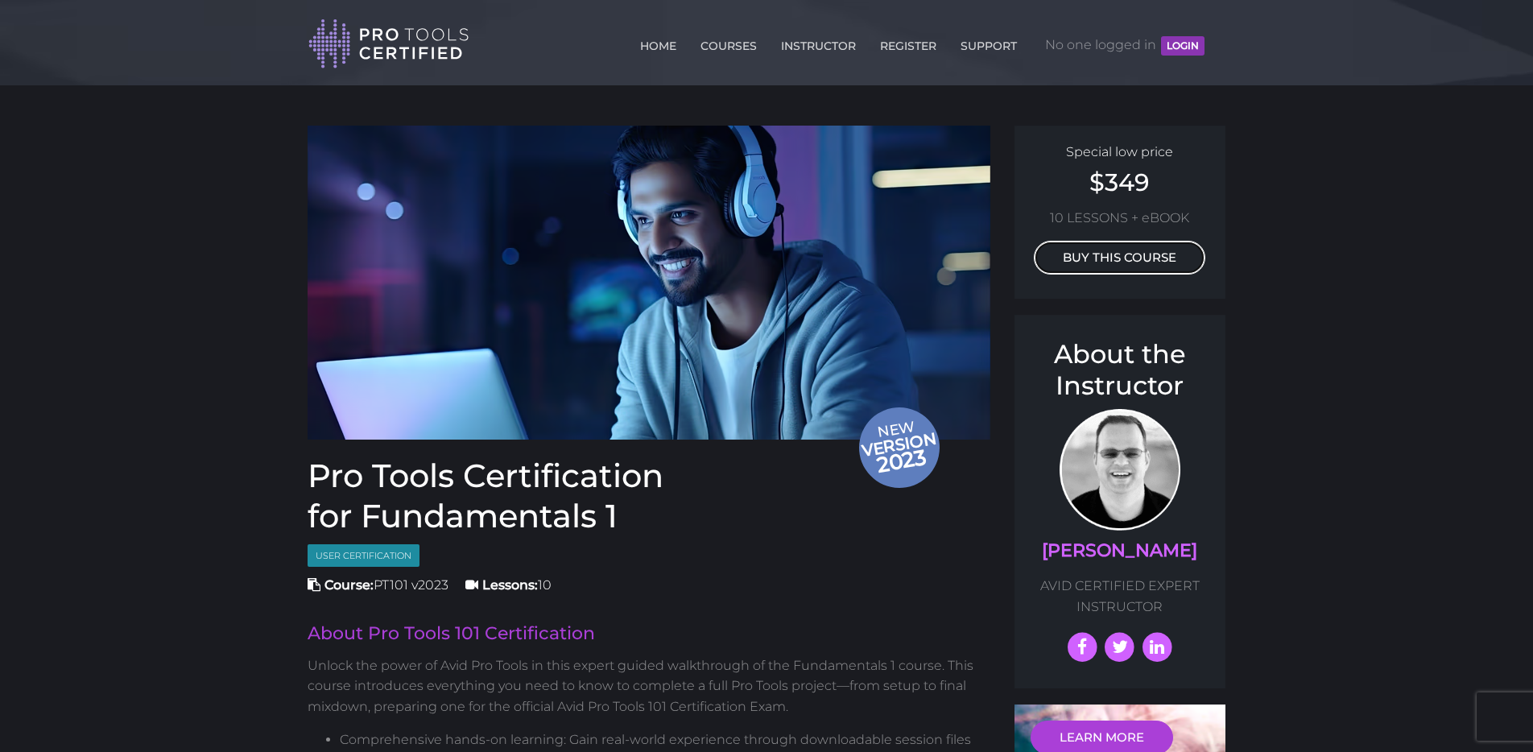
click at [1101, 257] on link "BUY THIS COURSE" at bounding box center [1119, 258] width 171 height 34
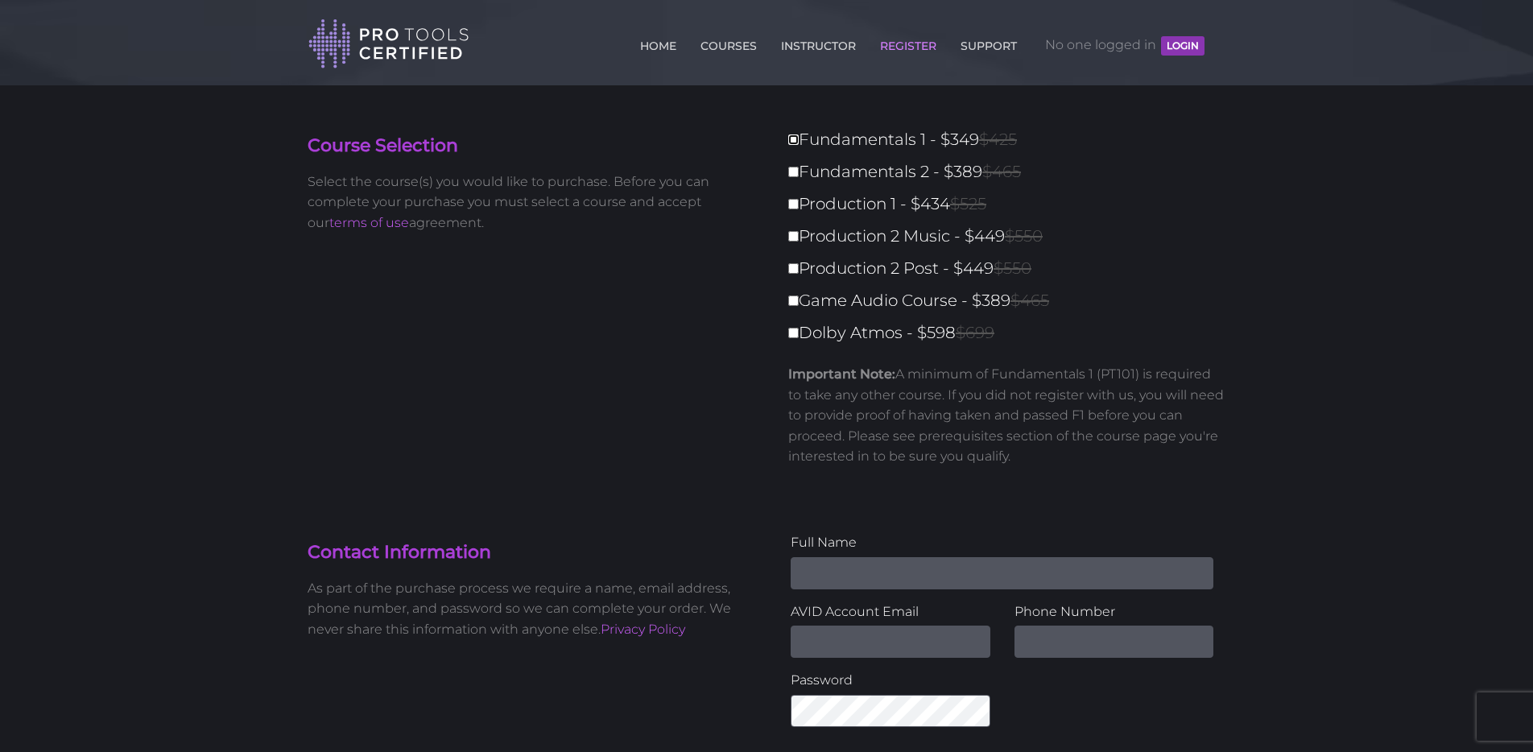
click at [795, 142] on input "Fundamentals 1 - $349 $425" at bounding box center [793, 139] width 10 height 10
checkbox input "true"
type input "349"
click at [793, 174] on input "Fundamentals 2 - $389 $465" at bounding box center [793, 172] width 10 height 10
checkbox input "true"
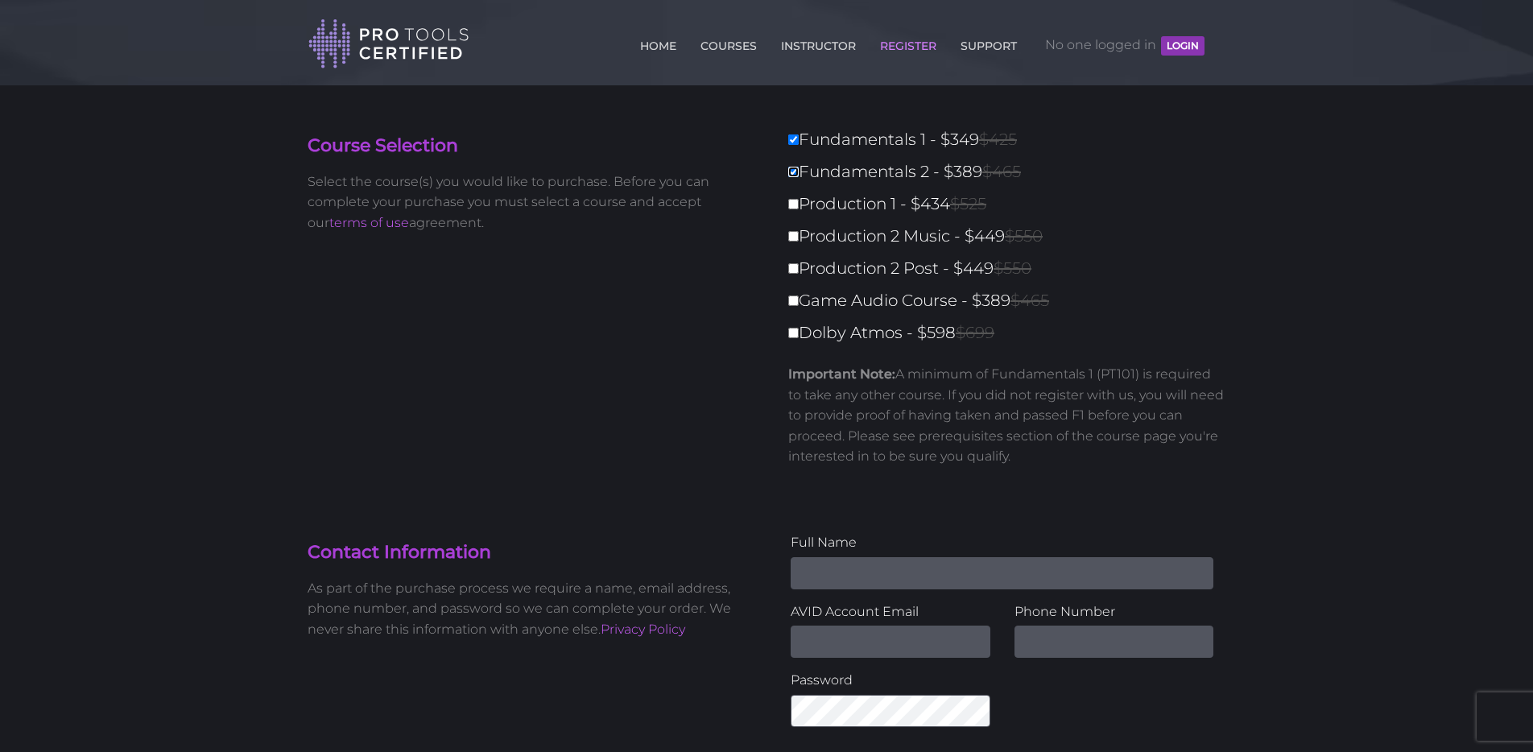
type input "738"
click at [794, 302] on input "Game Audio Course - $389 $465" at bounding box center [793, 300] width 10 height 10
checkbox input "true"
type input "1127"
click at [793, 170] on input "Fundamentals 2 - $389 $465" at bounding box center [793, 172] width 10 height 10
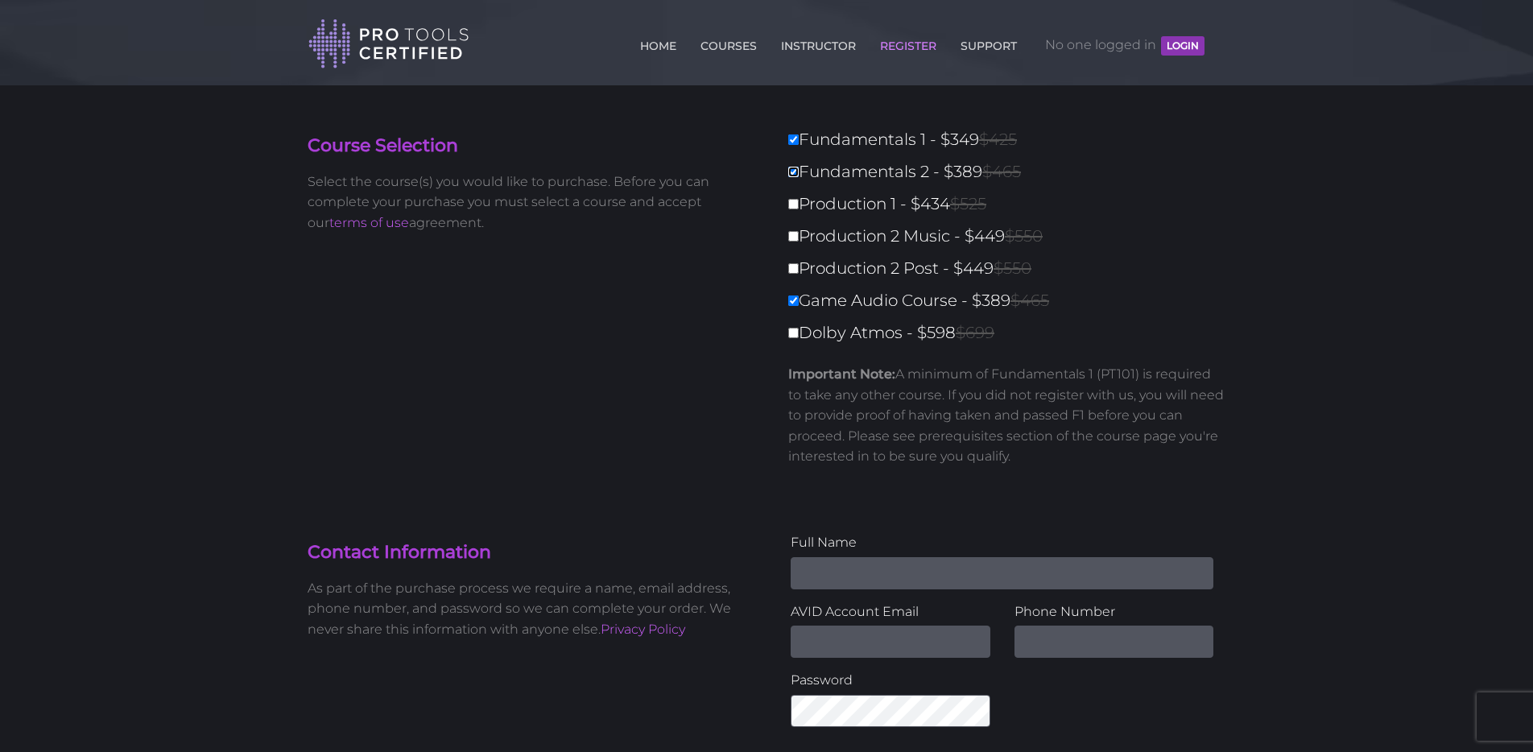
checkbox input "false"
type input "738"
click at [797, 301] on label "Game Audio Course - $389 $465" at bounding box center [1011, 301] width 447 height 28
click at [797, 301] on input "Game Audio Course - $389 $465" at bounding box center [793, 300] width 10 height 10
checkbox input "false"
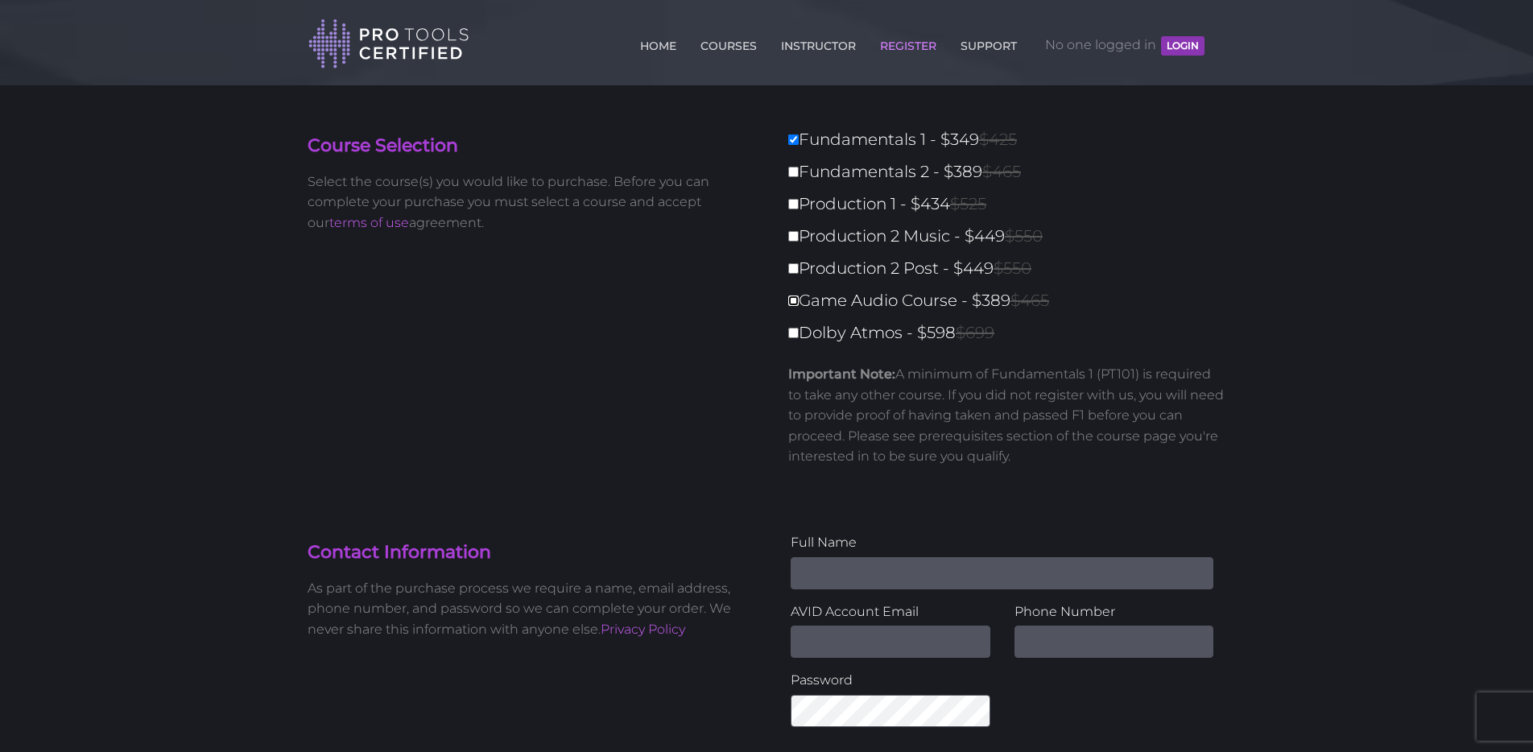
type input "349"
click at [799, 46] on link "INSTRUCTOR" at bounding box center [818, 43] width 83 height 26
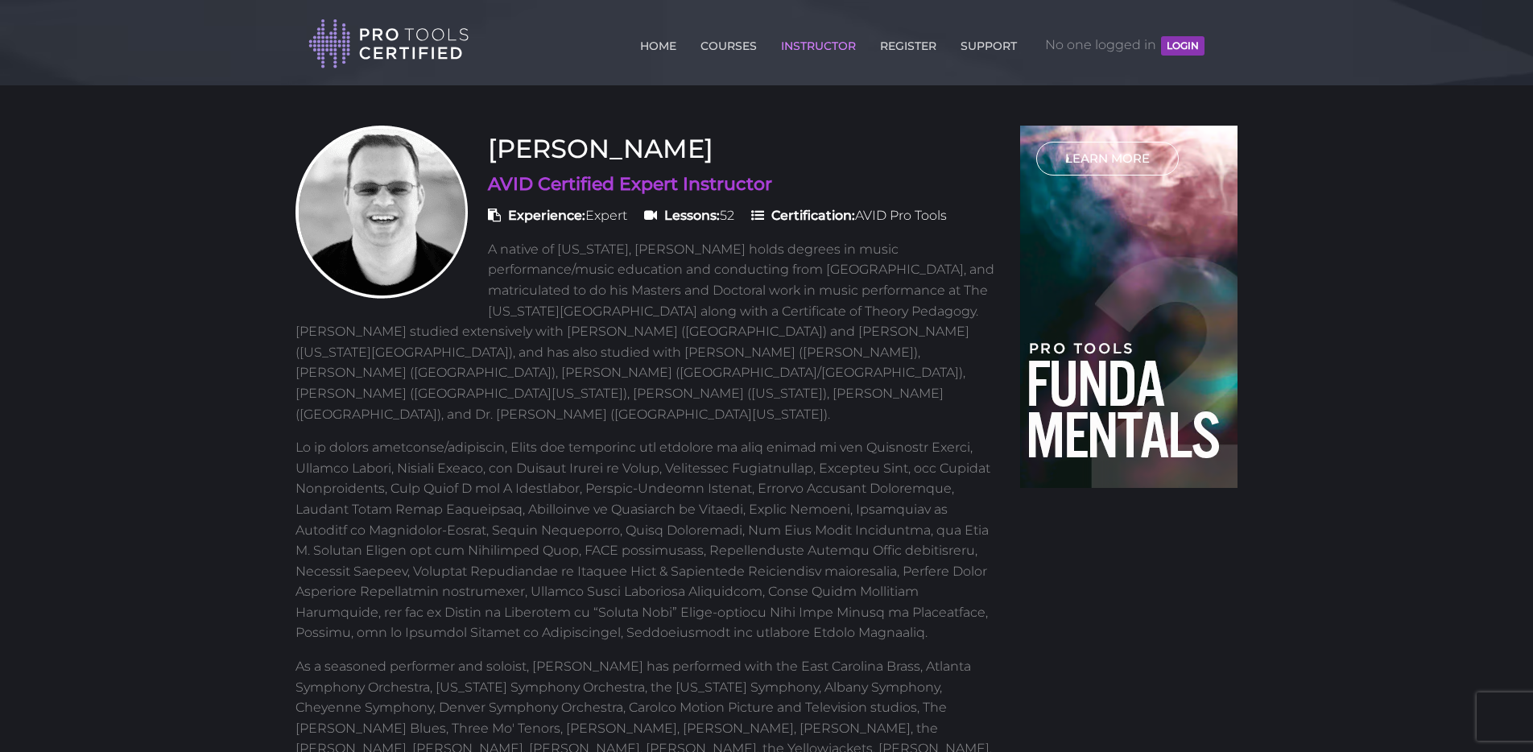
click at [1111, 159] on link "LEARN MORE" at bounding box center [1107, 159] width 142 height 34
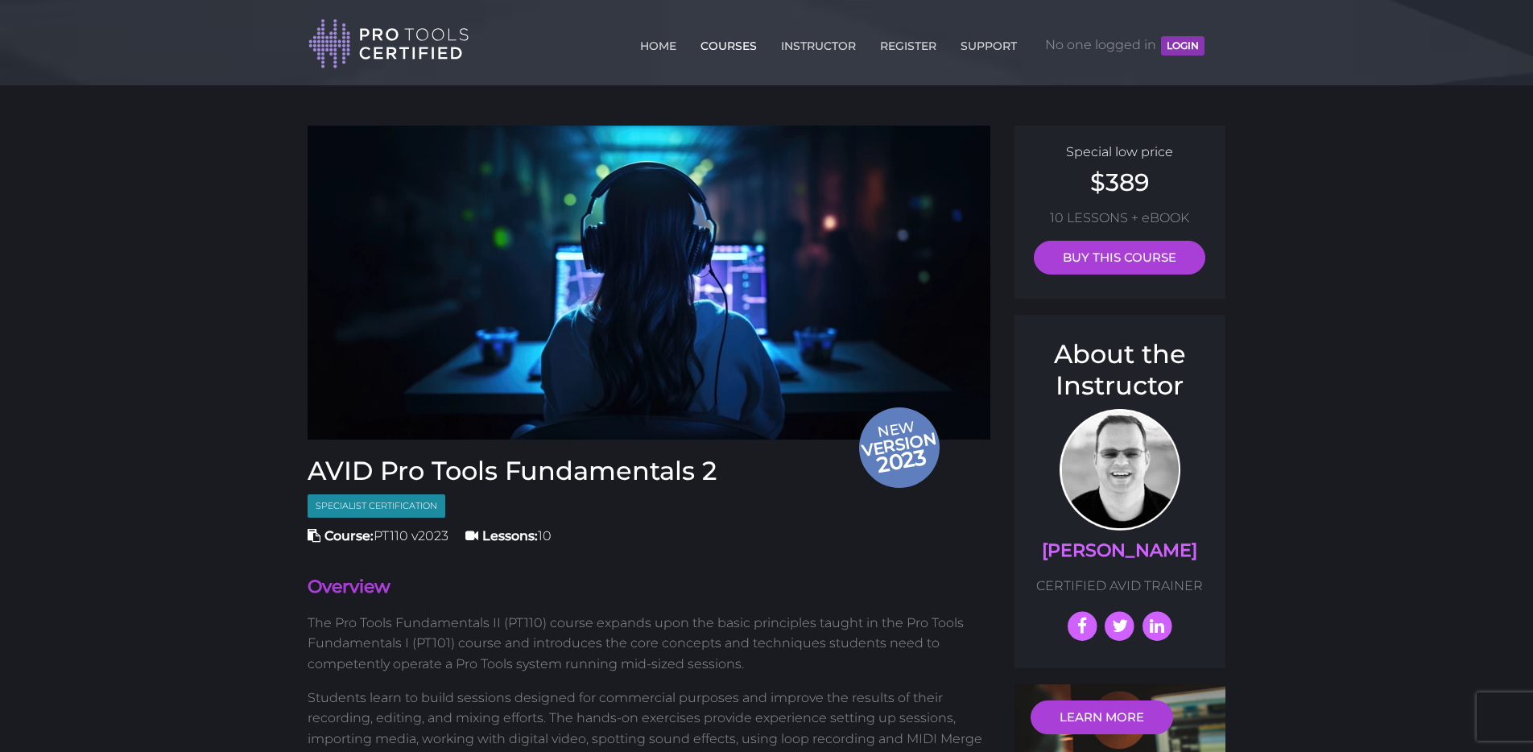
click at [726, 47] on link "COURSES" at bounding box center [728, 43] width 64 height 26
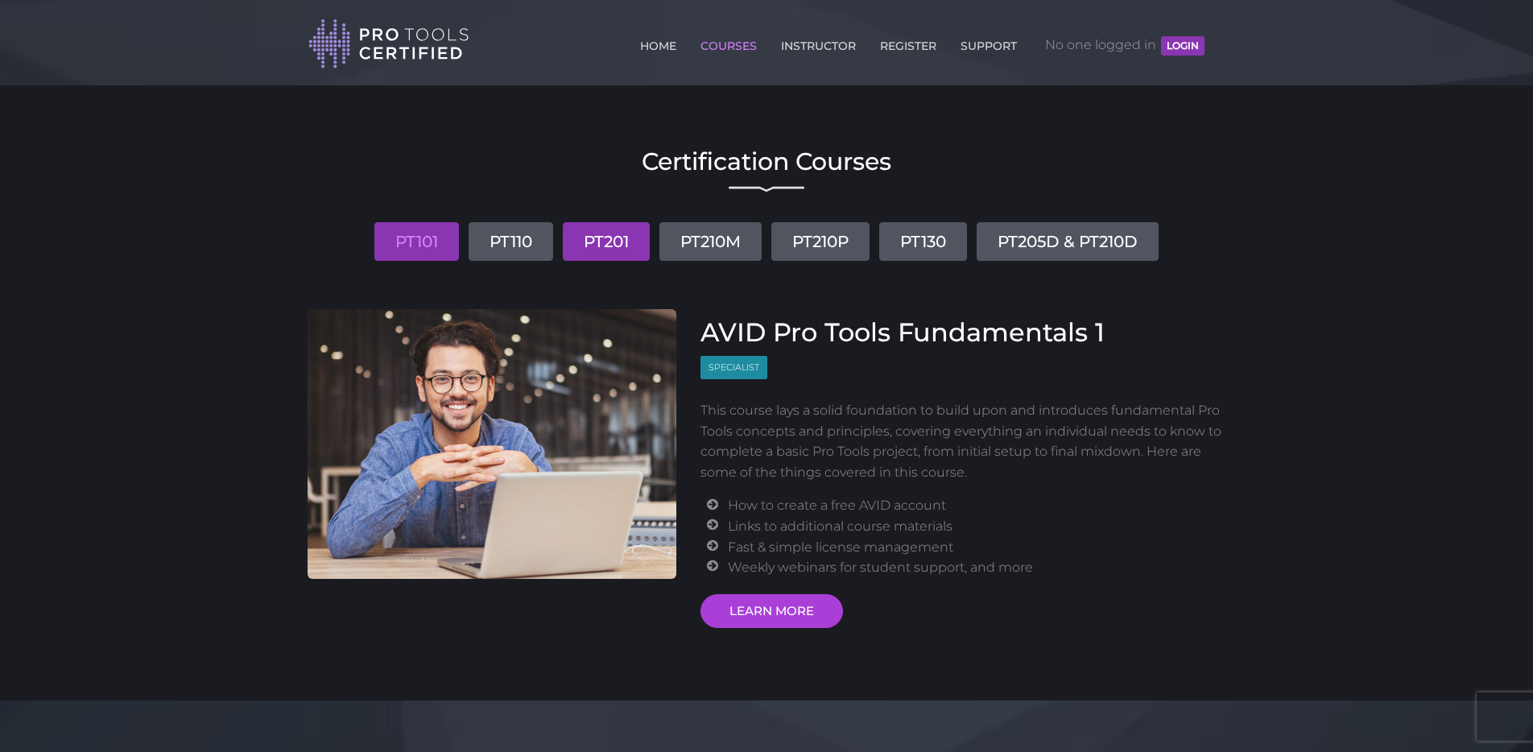
click at [609, 241] on link "PT201" at bounding box center [606, 241] width 87 height 39
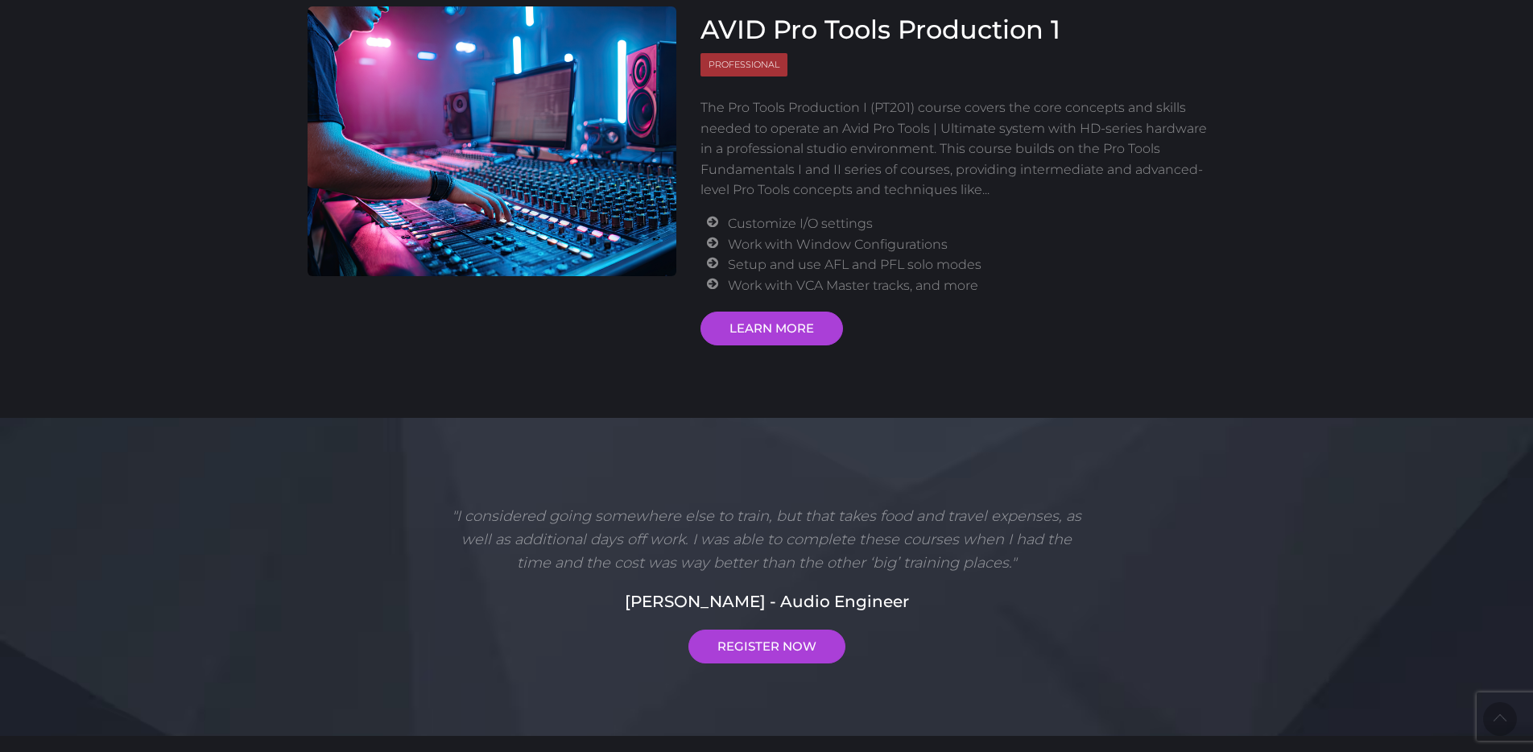
scroll to position [178, 0]
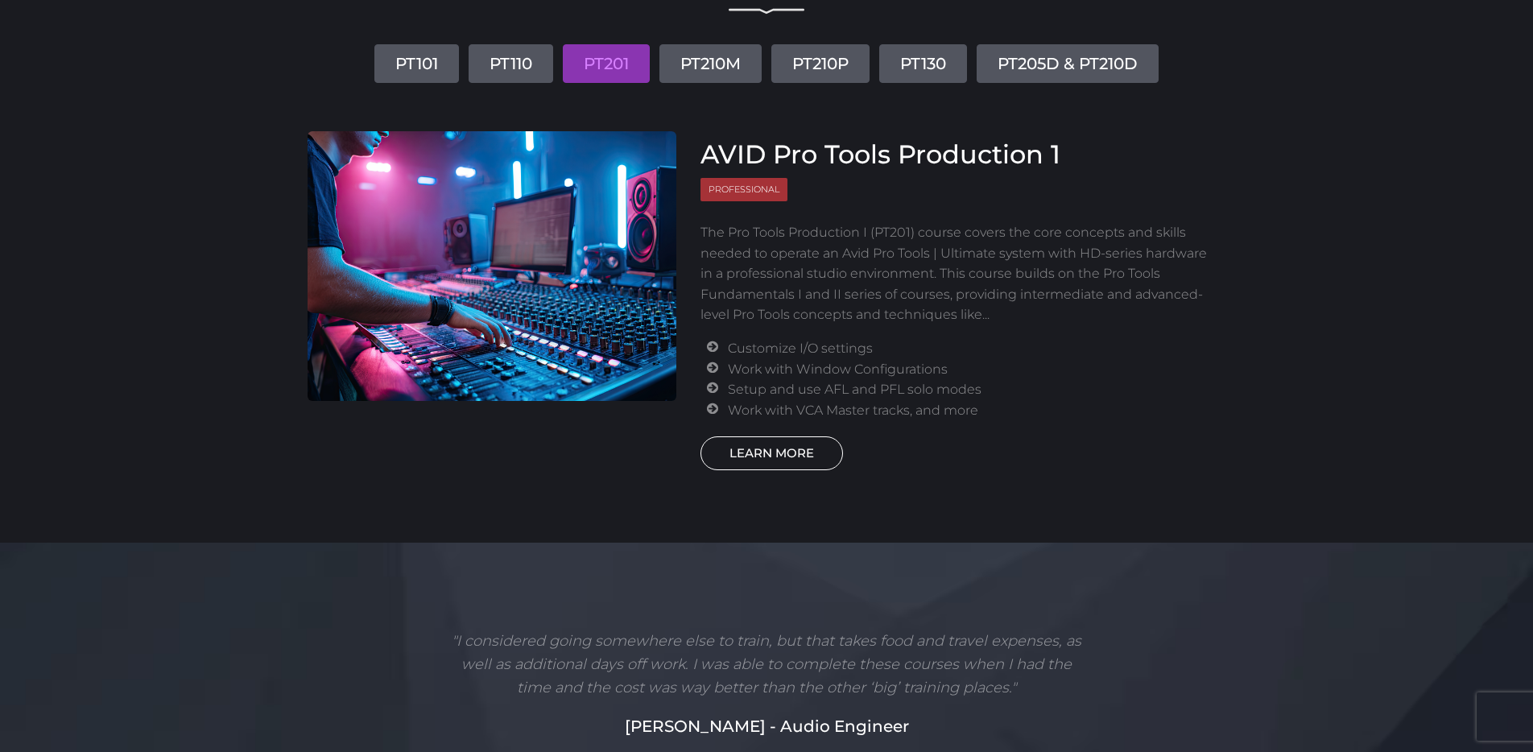
click at [770, 452] on link "LEARN MORE" at bounding box center [771, 453] width 142 height 34
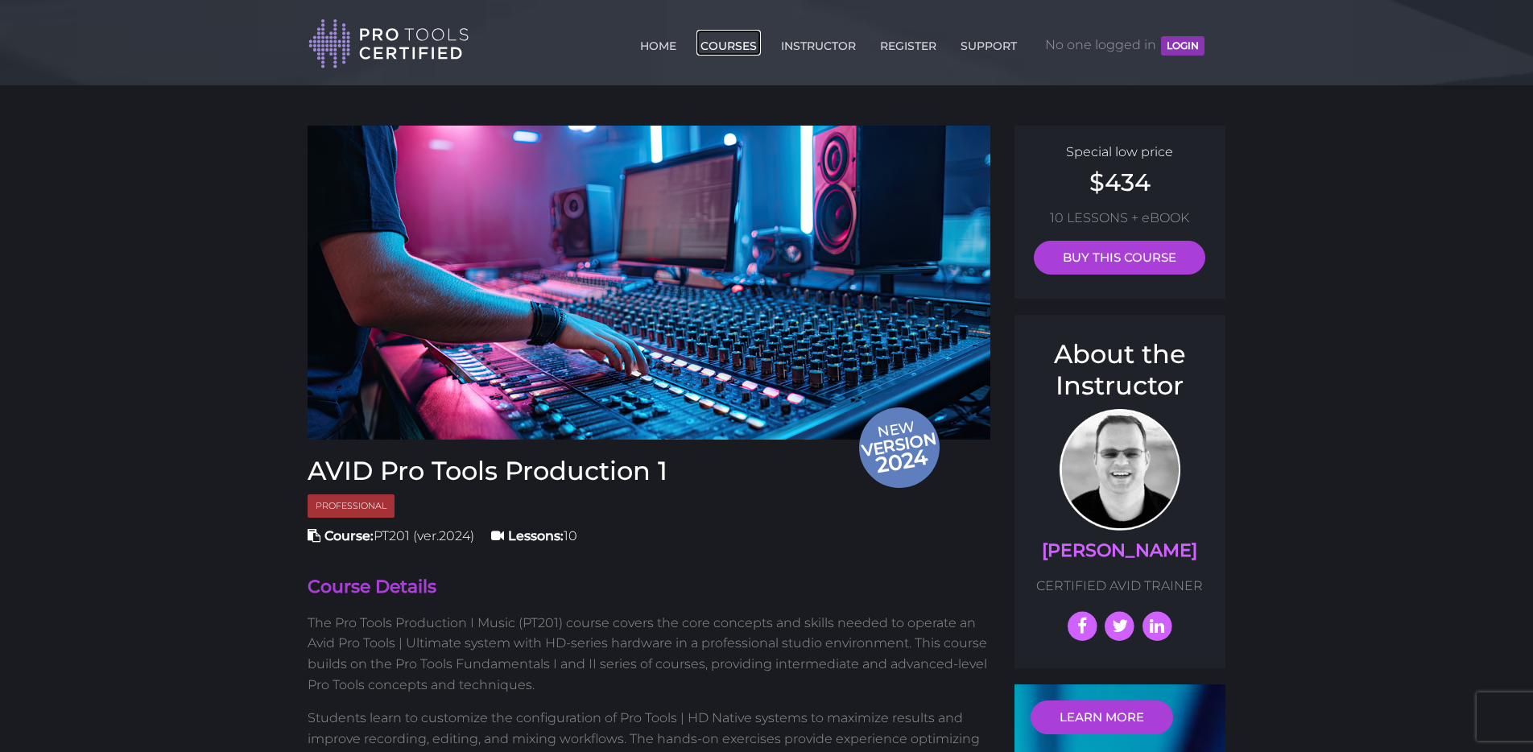
click at [724, 46] on link "COURSES" at bounding box center [728, 43] width 64 height 26
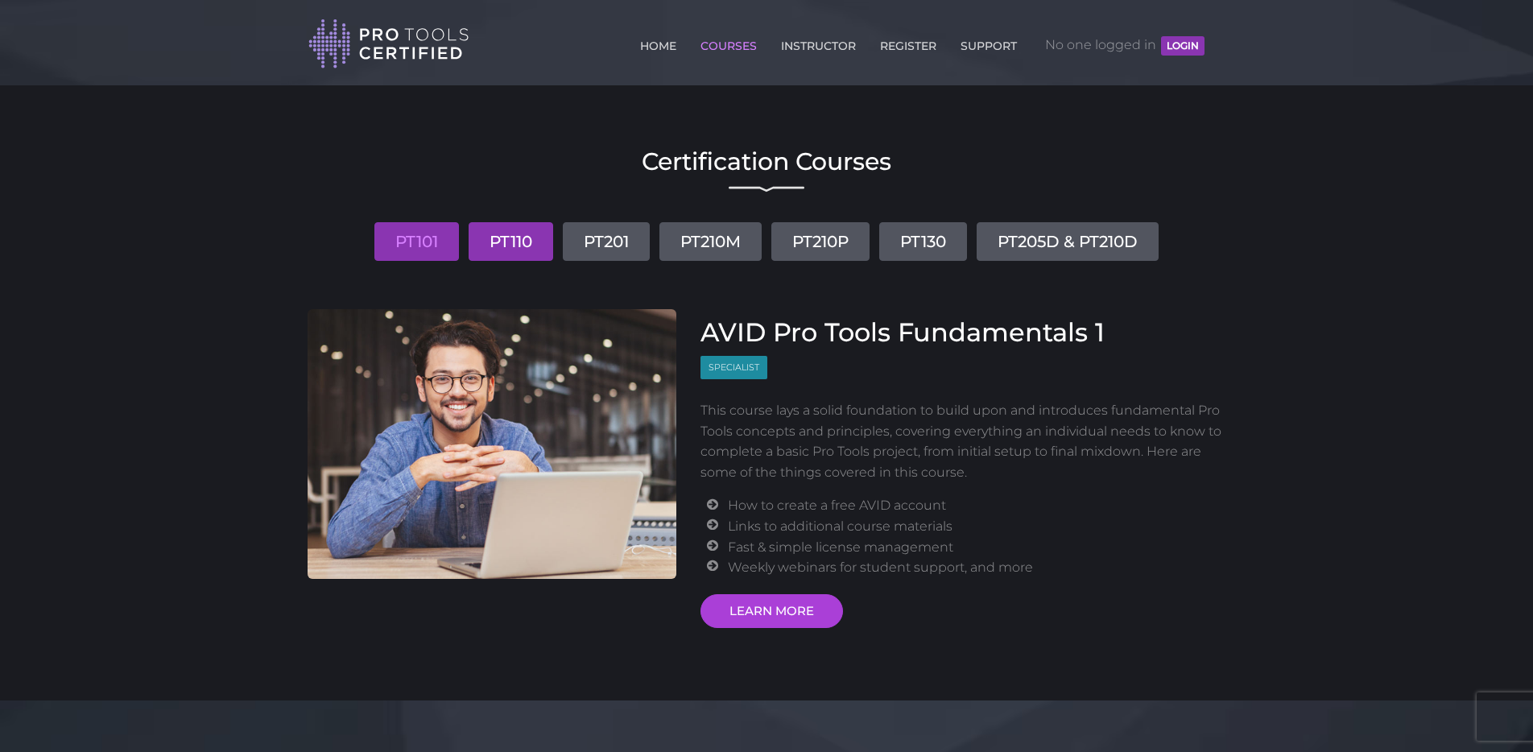
click at [513, 243] on link "PT110" at bounding box center [510, 241] width 85 height 39
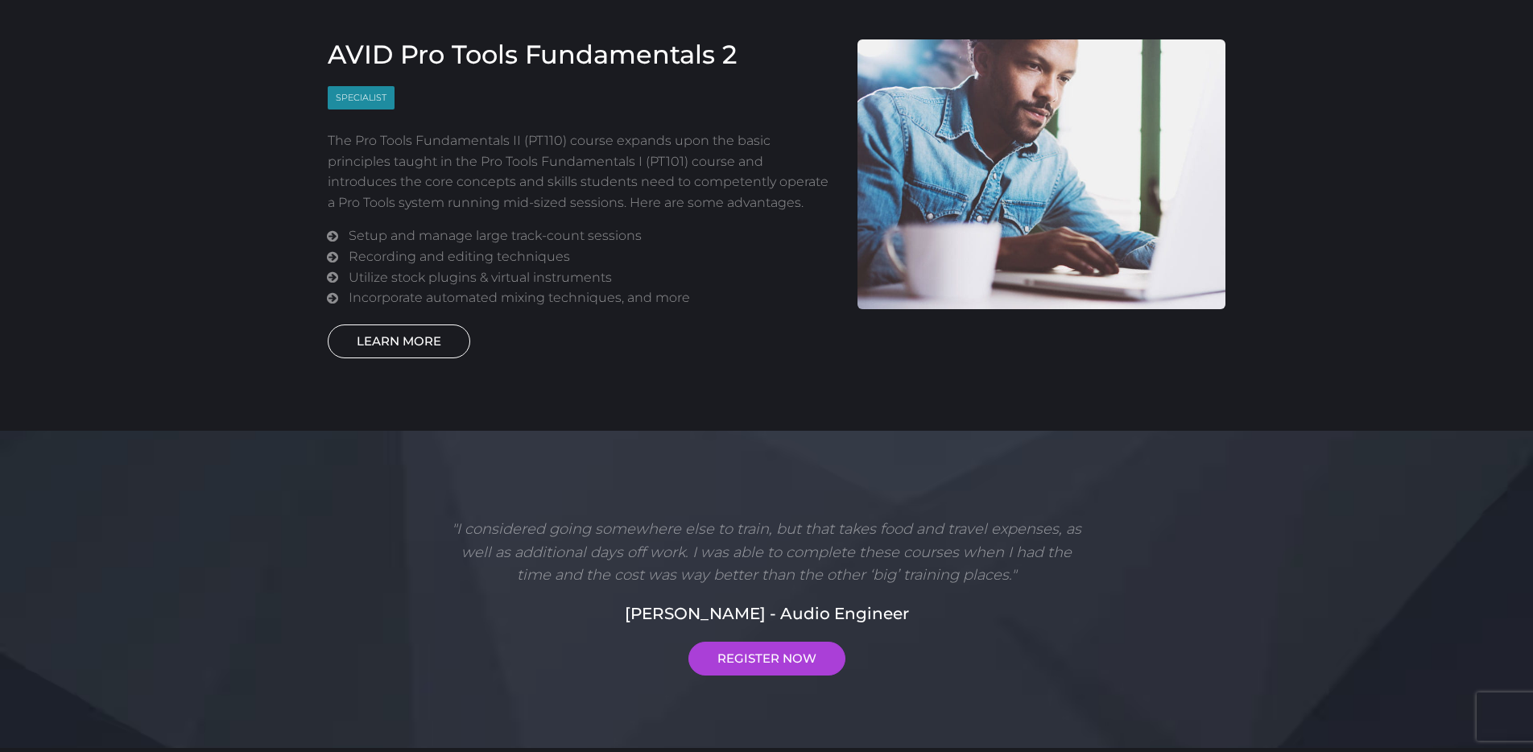
scroll to position [269, 0]
click at [407, 338] on link "LEARN MORE" at bounding box center [399, 342] width 142 height 34
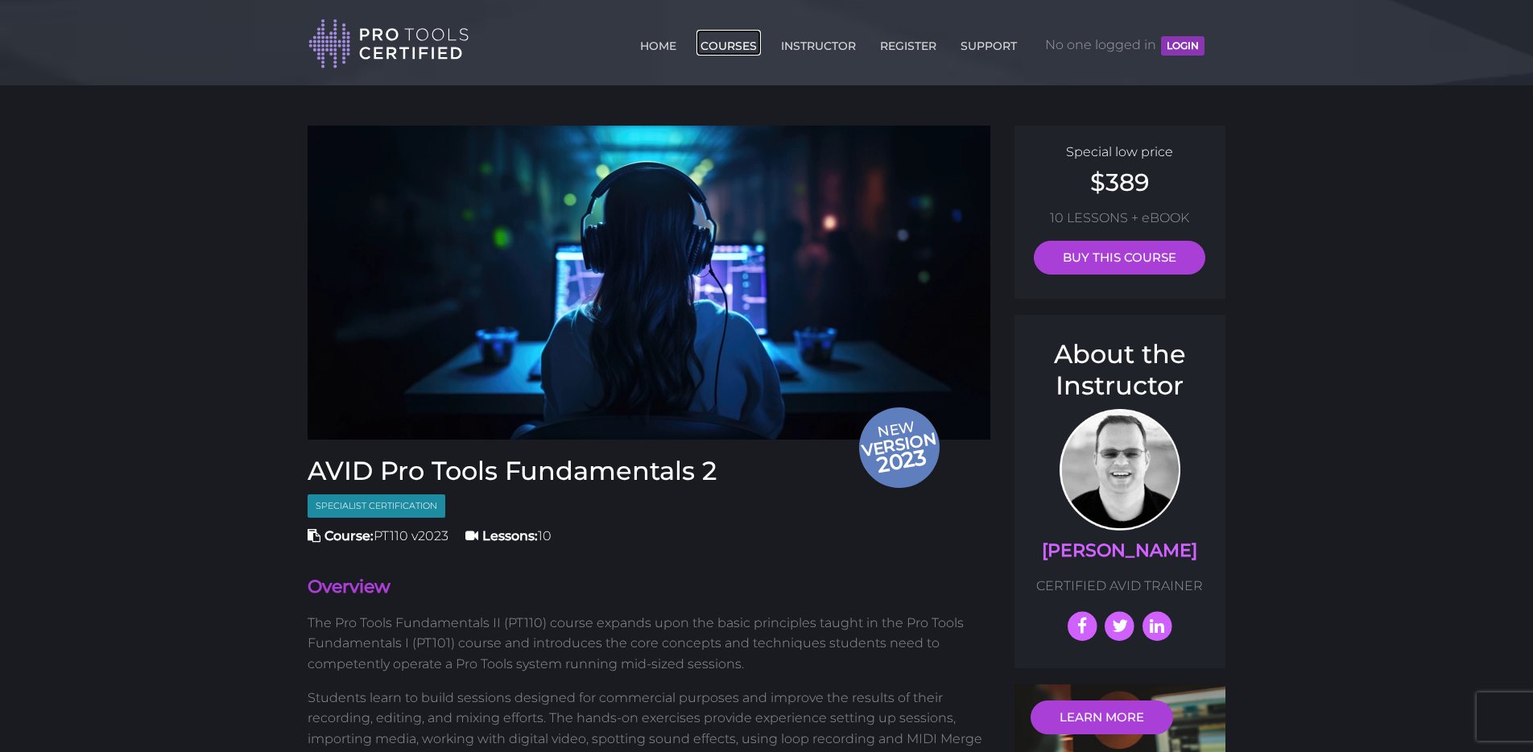
click at [728, 45] on link "COURSES" at bounding box center [728, 43] width 64 height 26
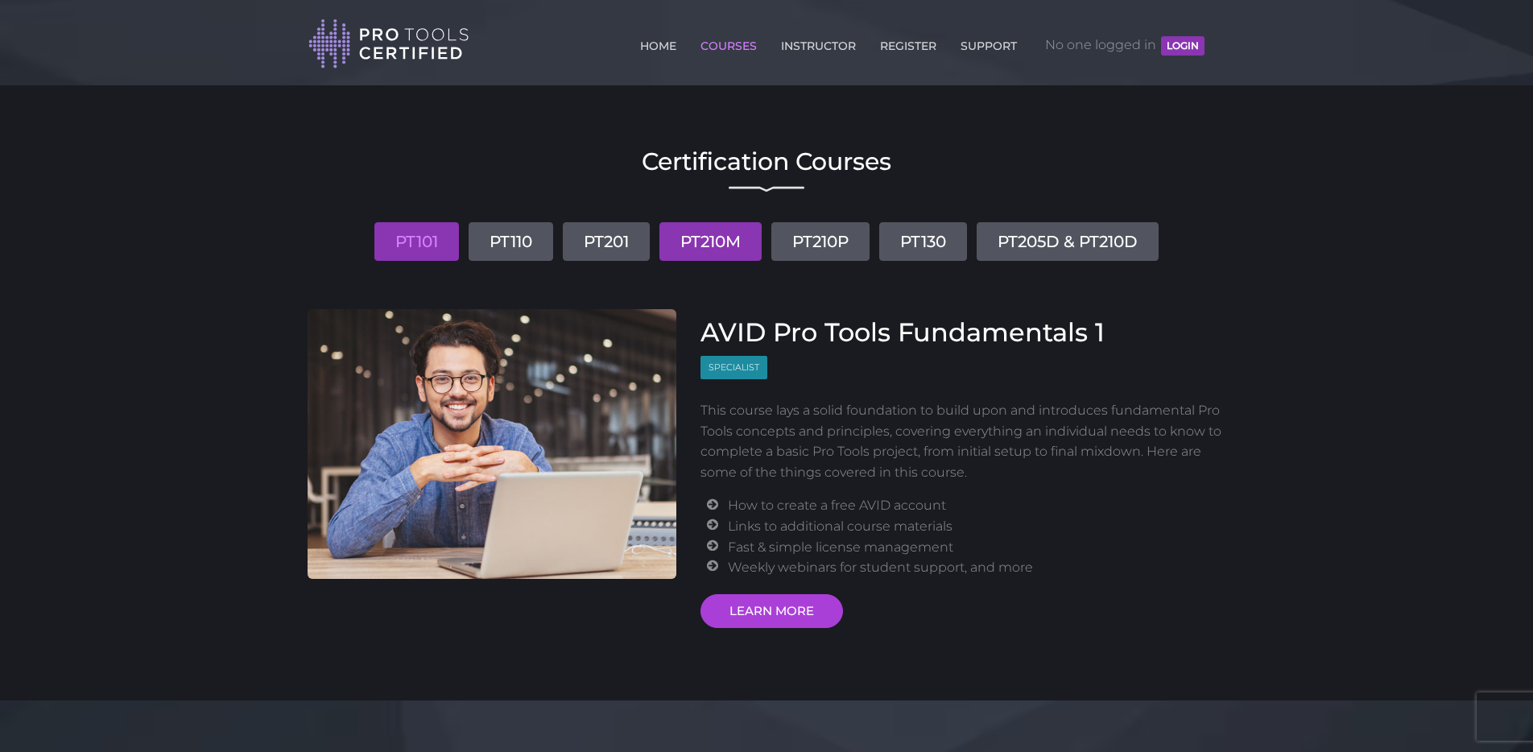
click at [711, 232] on link "PT210M" at bounding box center [710, 241] width 102 height 39
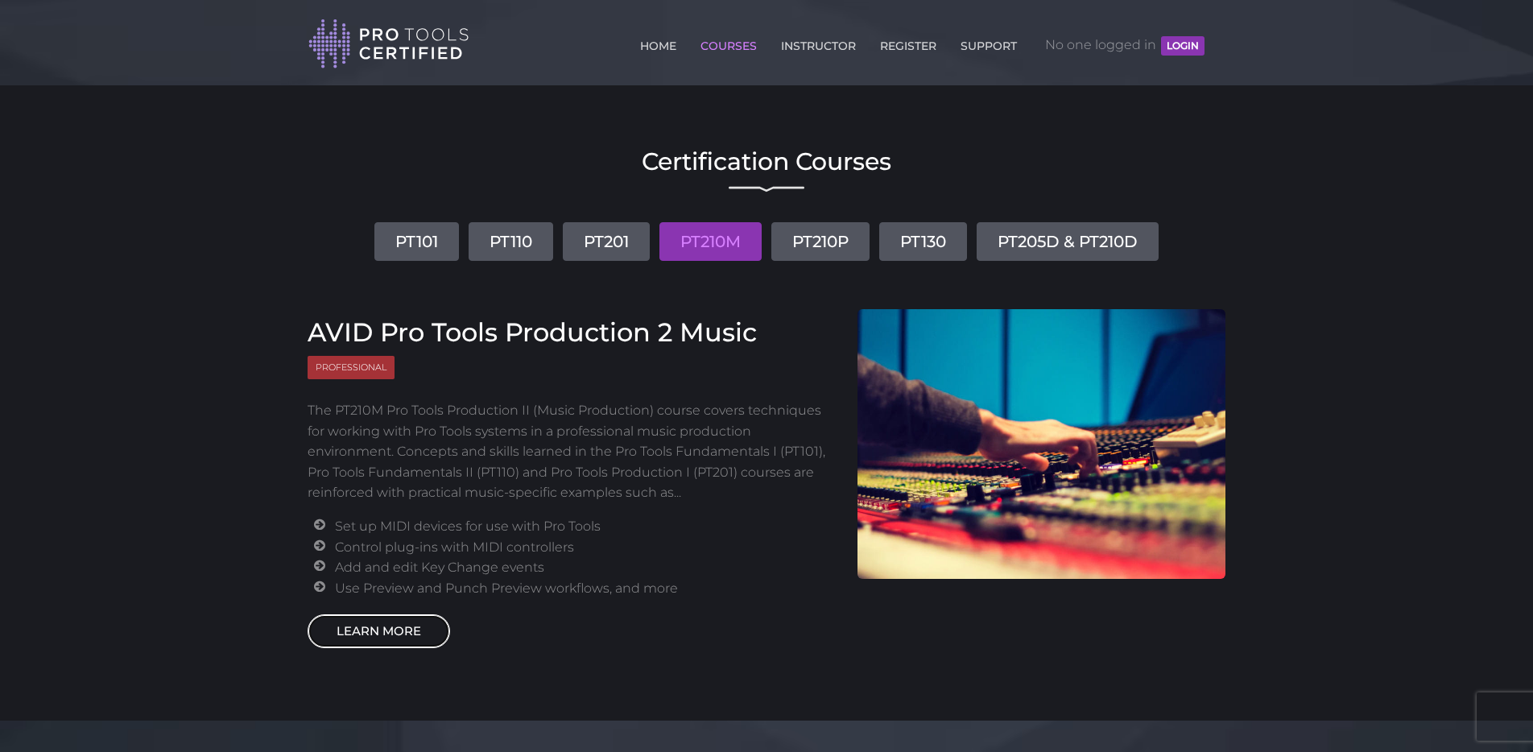
click at [401, 625] on link "LEARN MORE" at bounding box center [378, 631] width 142 height 34
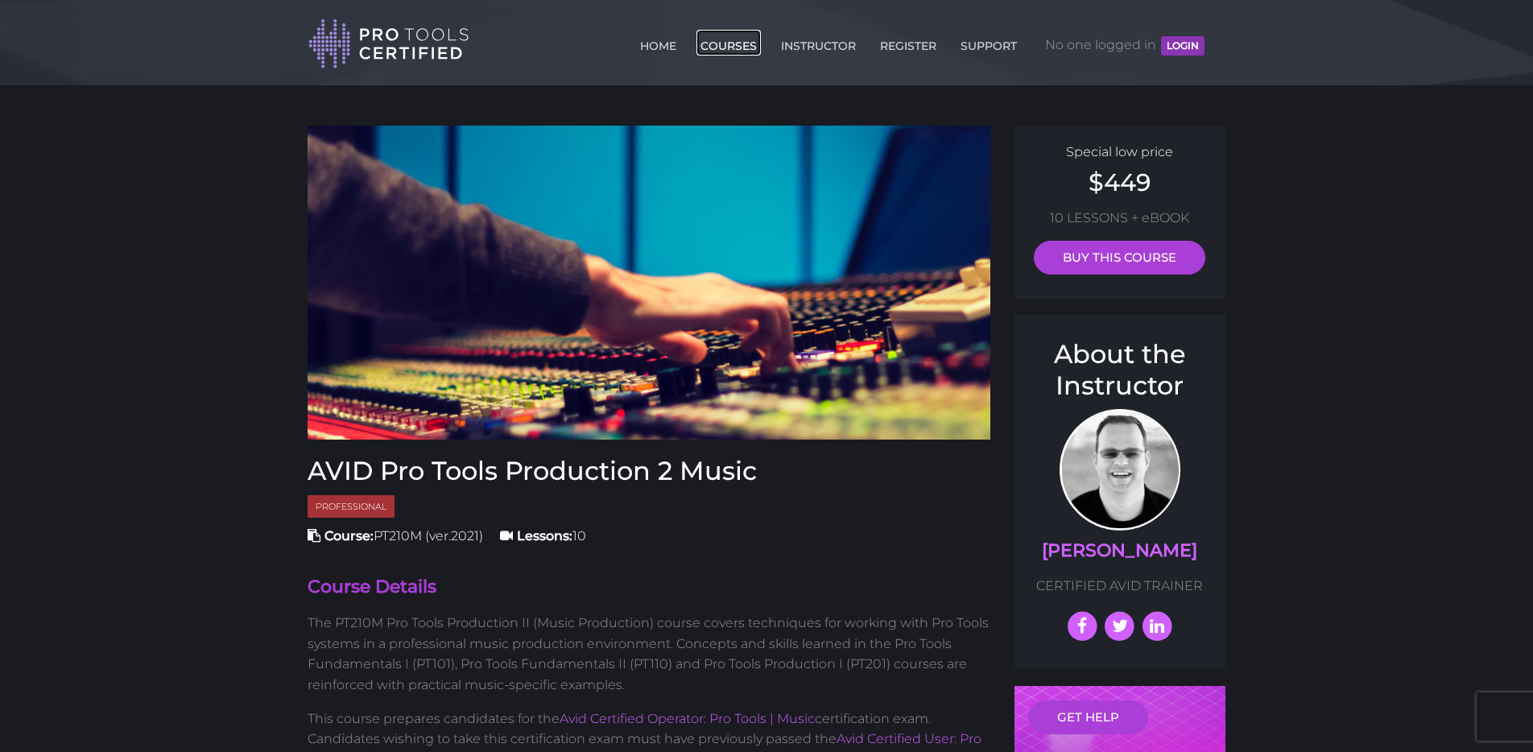
click at [724, 47] on link "COURSES" at bounding box center [728, 43] width 64 height 26
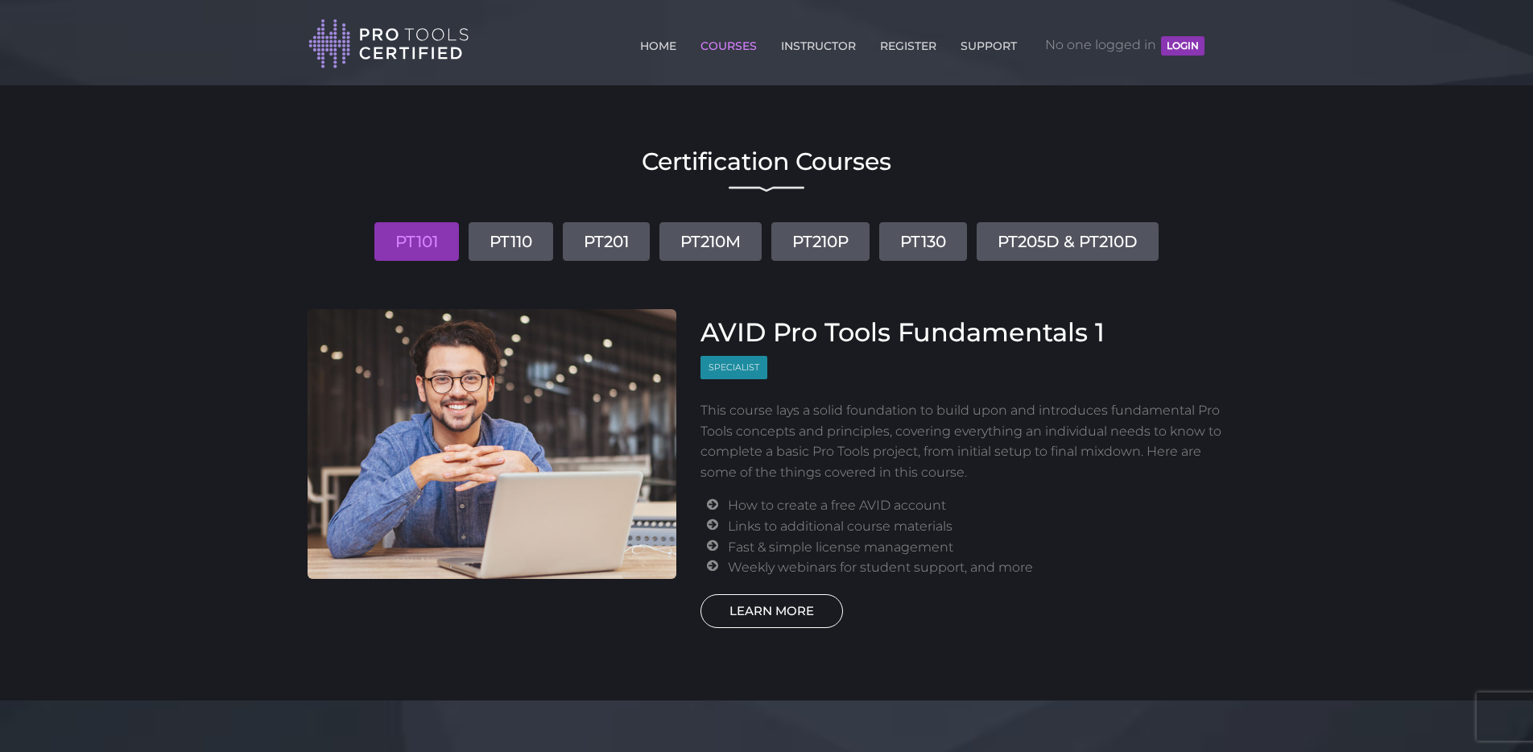
click at [770, 605] on link "LEARN MORE" at bounding box center [771, 611] width 142 height 34
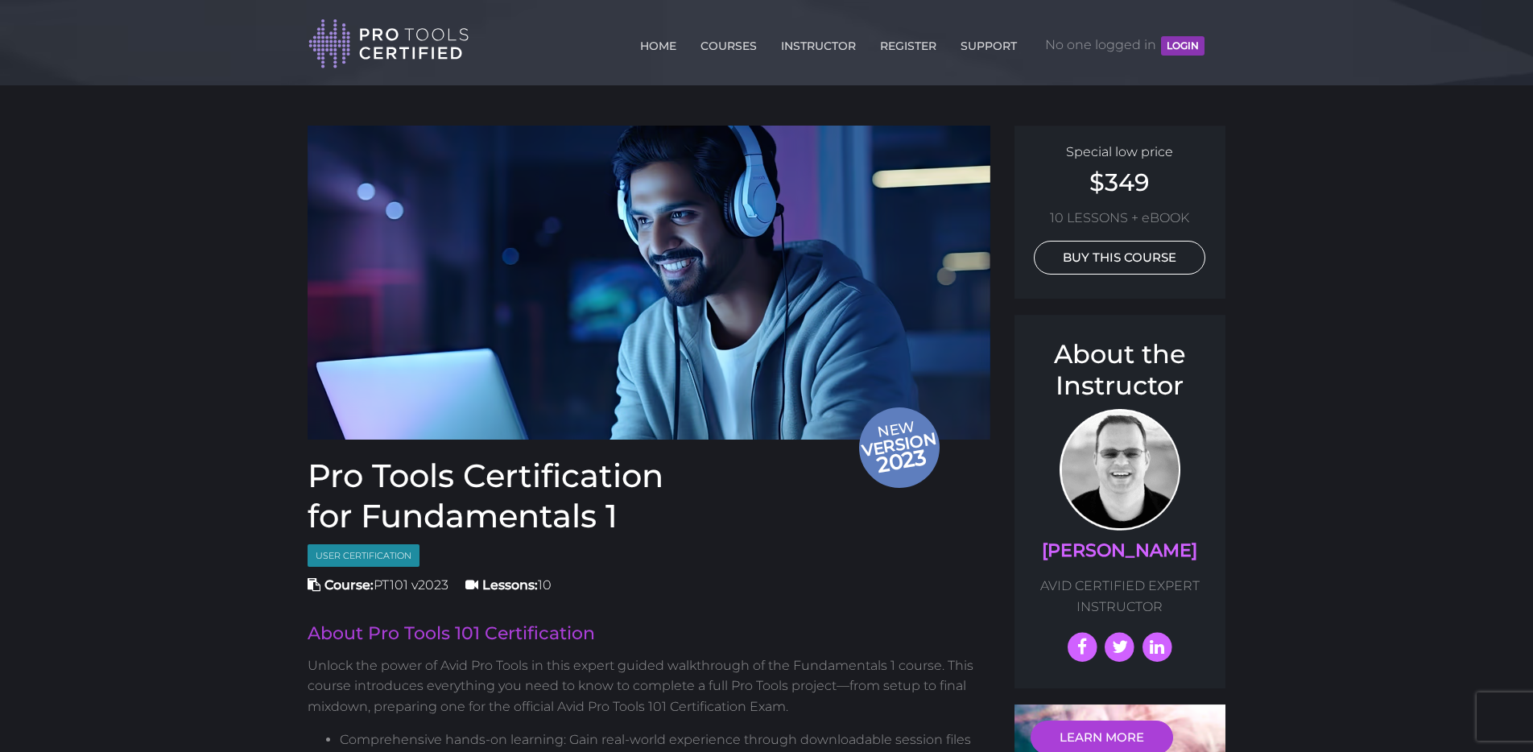
click at [1077, 258] on link "BUY THIS COURSE" at bounding box center [1119, 258] width 171 height 34
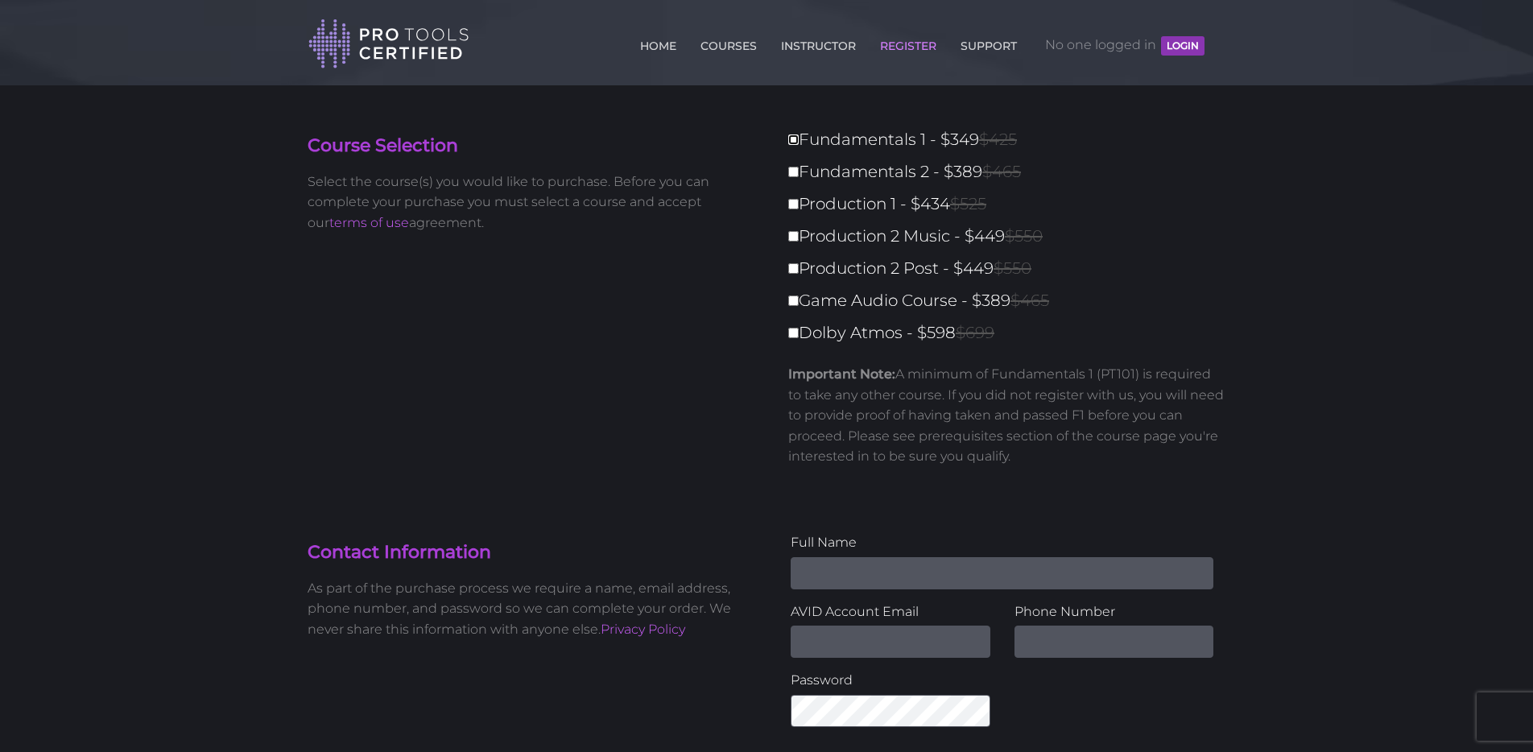
click at [795, 143] on input "Fundamentals 1 - $349 $425" at bounding box center [793, 139] width 10 height 10
checkbox input "true"
type input "349"
click at [407, 38] on img at bounding box center [388, 44] width 161 height 52
